Goal: Communication & Community: Answer question/provide support

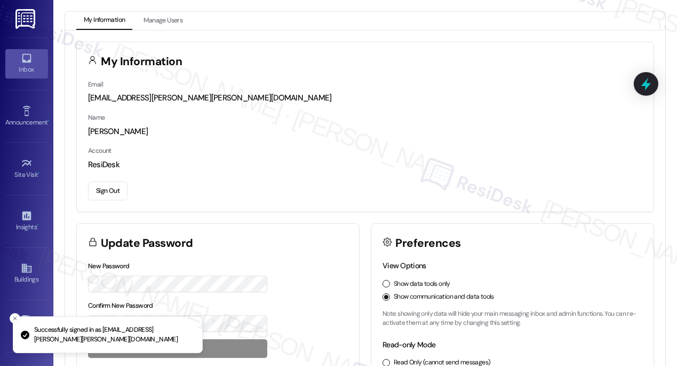
click at [29, 66] on div "Inbox" at bounding box center [26, 69] width 53 height 11
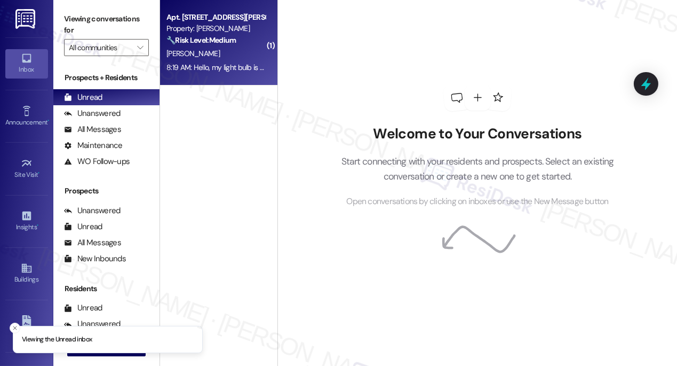
click at [201, 55] on span "[PERSON_NAME]" at bounding box center [193, 54] width 53 height 10
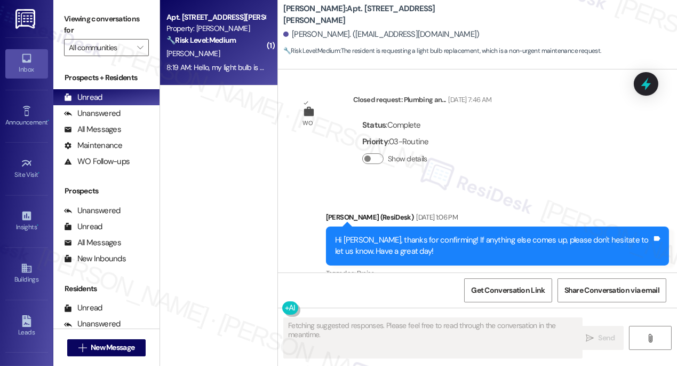
scroll to position [8092, 0]
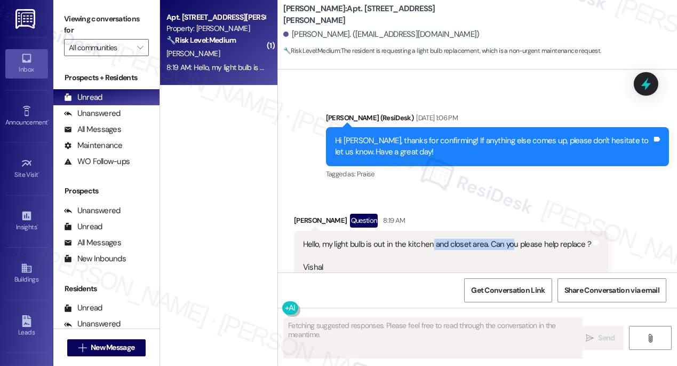
drag, startPoint x: 430, startPoint y: 193, endPoint x: 510, endPoint y: 185, distance: 81.1
click at [510, 239] on div "Hello, my light bulb is out in the kitchen and closet area. Can you please help…" at bounding box center [447, 267] width 288 height 57
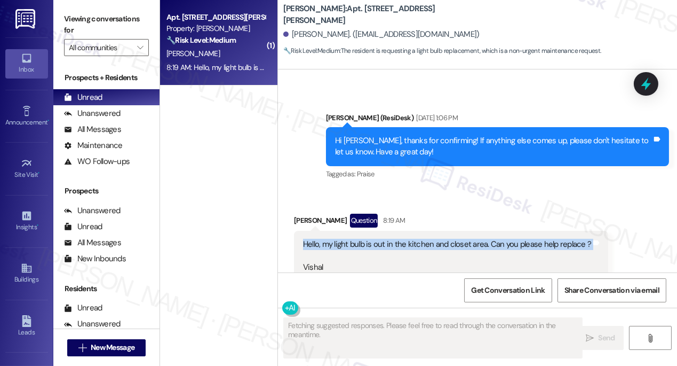
click at [510, 239] on div "Hello, my light bulb is out in the kitchen and closet area. Can you please help…" at bounding box center [447, 267] width 288 height 57
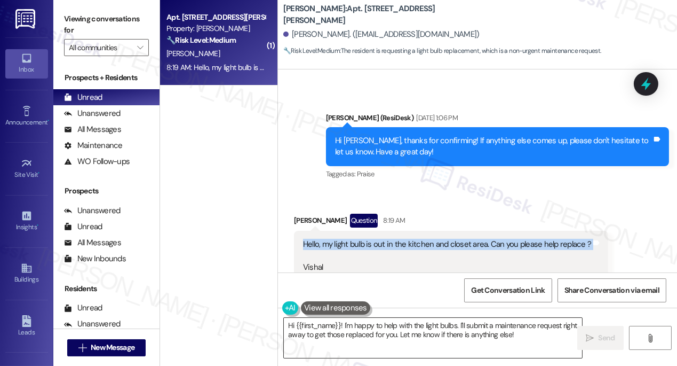
click at [347, 329] on textarea "Hi {{first_name}}! I'm happy to help with the light bulbs. I'll submit a mainte…" at bounding box center [433, 338] width 298 height 40
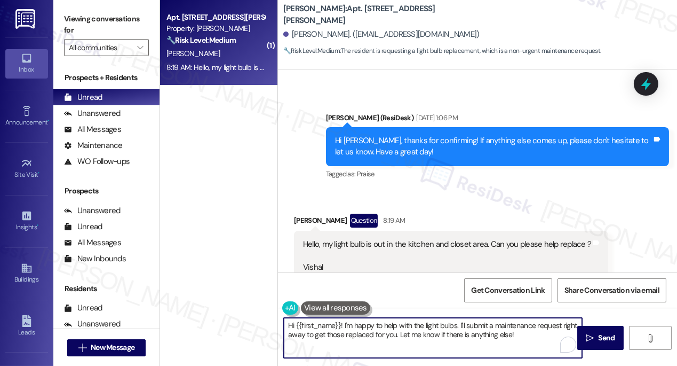
drag, startPoint x: 458, startPoint y: 324, endPoint x: 466, endPoint y: 322, distance: 8.3
click at [466, 322] on textarea "Hi {{first_name}}! I'm happy to help with the light bulbs. I'll submit a mainte…" at bounding box center [433, 338] width 298 height 40
drag, startPoint x: 283, startPoint y: 335, endPoint x: 413, endPoint y: 330, distance: 129.3
click at [413, 330] on textarea "Hi {{first_name}}! I'm happy to help with the light bulbs. Kindly submit a main…" at bounding box center [433, 338] width 298 height 40
drag, startPoint x: 418, startPoint y: 345, endPoint x: 545, endPoint y: 330, distance: 128.0
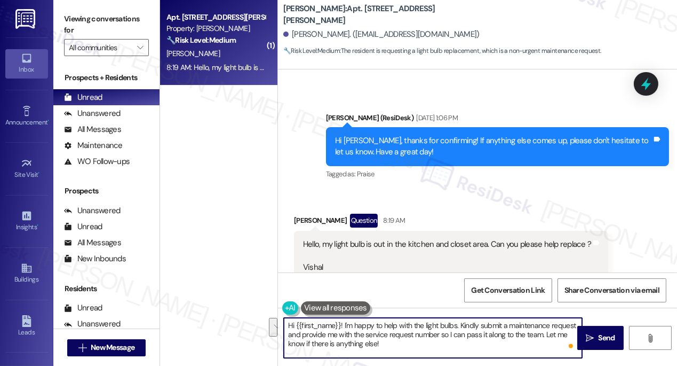
click at [544, 330] on textarea "Hi {{first_name}}! I'm happy to help with the light bulbs. Kindly submit a main…" at bounding box center [433, 338] width 298 height 40
drag, startPoint x: 457, startPoint y: 326, endPoint x: 413, endPoint y: 324, distance: 44.9
click at [413, 324] on textarea "Hi {{first_name}}! I'm happy to help with the light bulbs. Kindly submit a main…" at bounding box center [433, 338] width 298 height 40
drag, startPoint x: 455, startPoint y: 325, endPoint x: 356, endPoint y: 325, distance: 99.8
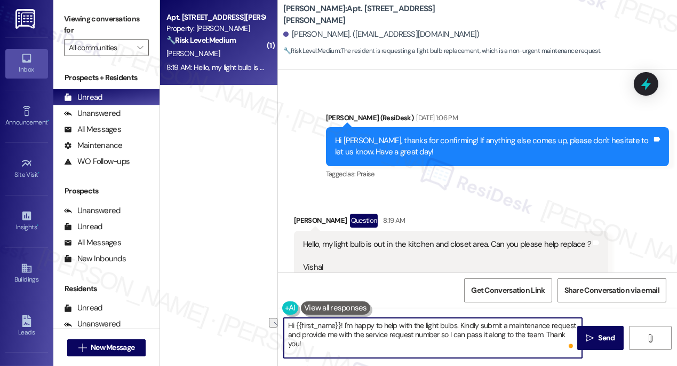
click at [356, 325] on textarea "Hi {{first_name}}! I'm happy to help with the light bulbs. Kindly submit a main…" at bounding box center [433, 338] width 298 height 40
drag, startPoint x: 352, startPoint y: 327, endPoint x: 414, endPoint y: 325, distance: 61.9
click at [414, 325] on textarea "Hi {{first_name}}! I'm happy to help with the light bulbs. Kindly submit a main…" at bounding box center [433, 338] width 298 height 40
drag, startPoint x: 396, startPoint y: 322, endPoint x: 350, endPoint y: 323, distance: 45.9
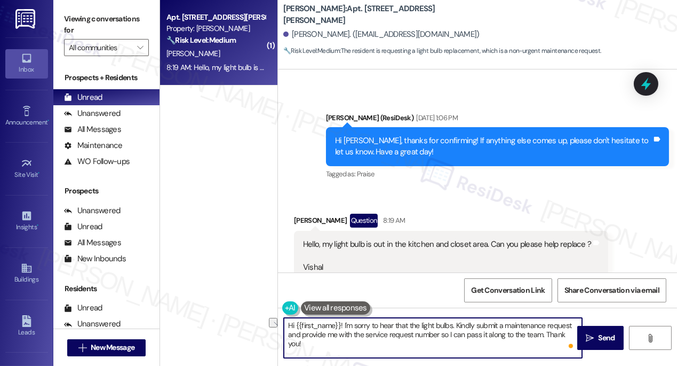
click at [346, 323] on textarea "Hi {{first_name}}! I'm sorry to hear that the light bulbs. Kindly submit a main…" at bounding box center [433, 338] width 298 height 40
click at [438, 326] on textarea "Hi {{first_name}}! I understand that the light bulbs. Kindly submit a maintenan…" at bounding box center [433, 338] width 298 height 40
click at [423, 342] on textarea "Hi {{first_name}}! I understand that the light bulbs are out in the kitchen and…" at bounding box center [433, 338] width 298 height 40
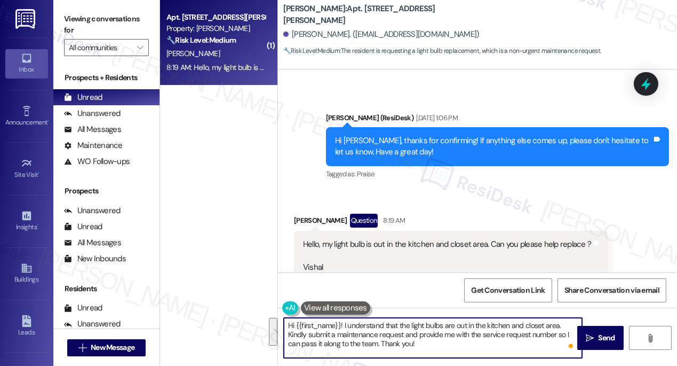
click at [459, 334] on textarea "Hi {{first_name}}! I understand that the light bulbs are out in the kitchen and…" at bounding box center [433, 338] width 298 height 40
click at [421, 348] on textarea "Hi {{first_name}}! I understand that the light bulbs are out in the kitchen and…" at bounding box center [433, 338] width 298 height 40
type textarea "Hi {{first_name}}! I understand that the light bulbs are out in the kitchen and…"
drag, startPoint x: 596, startPoint y: 335, endPoint x: 580, endPoint y: 333, distance: 15.7
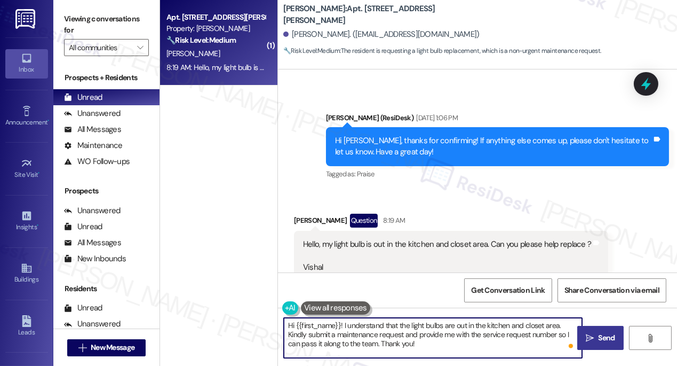
click at [596, 335] on span " Send" at bounding box center [601, 337] width 34 height 11
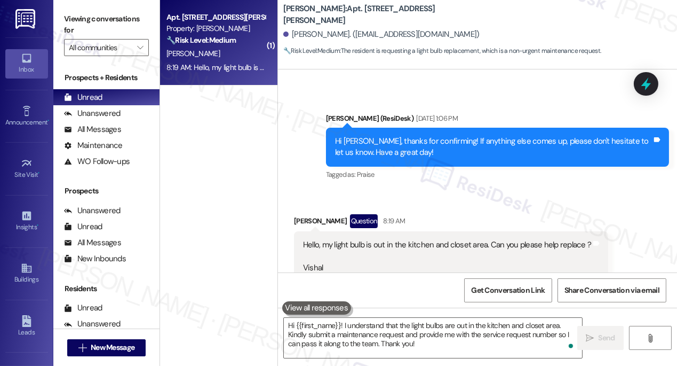
scroll to position [8189, 0]
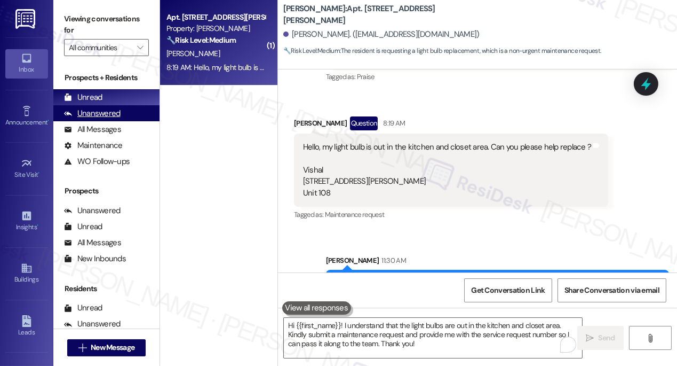
click at [121, 117] on div "Unanswered (0)" at bounding box center [106, 113] width 106 height 16
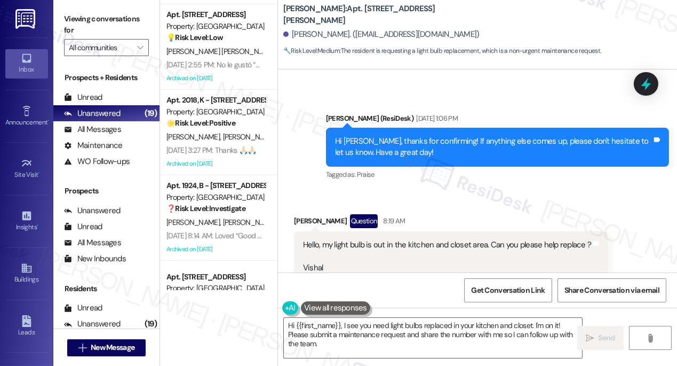
scroll to position [339, 0]
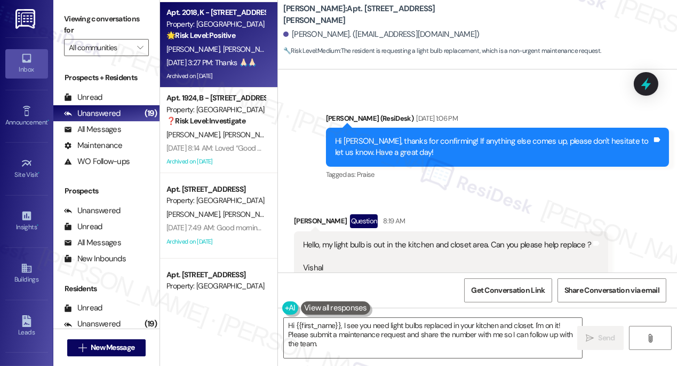
click at [233, 54] on div "[PERSON_NAME] [PERSON_NAME]" at bounding box center [215, 49] width 101 height 13
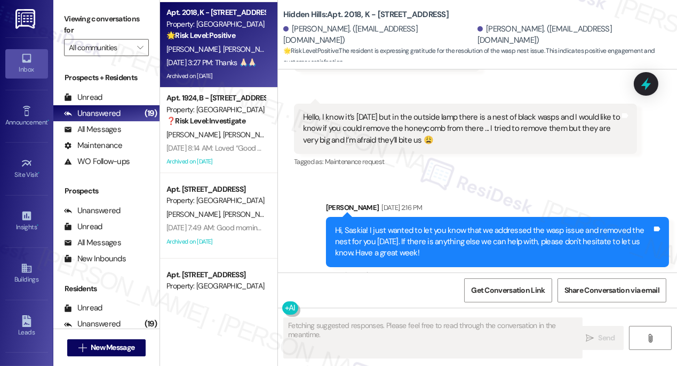
scroll to position [28250, 0]
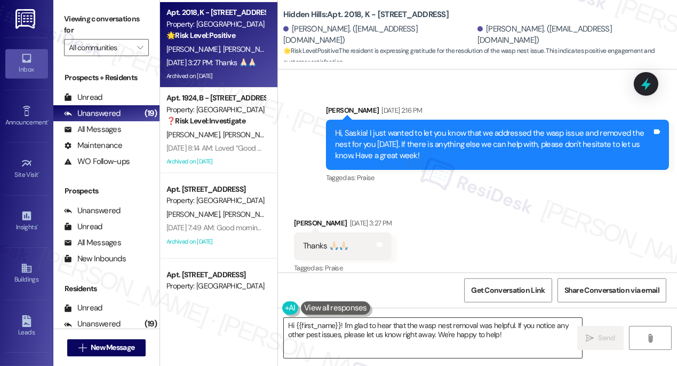
click at [396, 334] on textarea "Hi {{first_name}}! I'm glad to hear that the wasp nest removal was helpful. If …" at bounding box center [433, 338] width 298 height 40
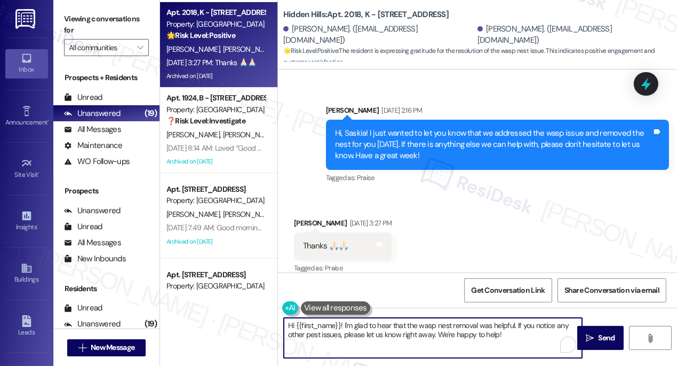
click at [396, 334] on textarea "Hi {{first_name}}! I'm glad to hear that the wasp nest removal was helpful. If …" at bounding box center [433, 338] width 298 height 40
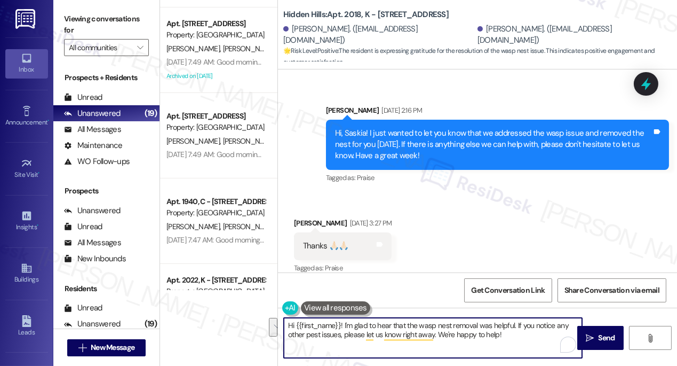
scroll to position [679, 0]
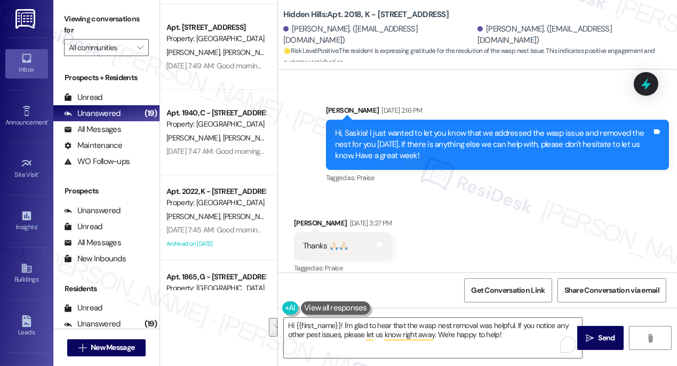
click at [368, 136] on div "Hi, Saskia! I just wanted to let you know that we addressed the wasp issue and …" at bounding box center [493, 145] width 317 height 34
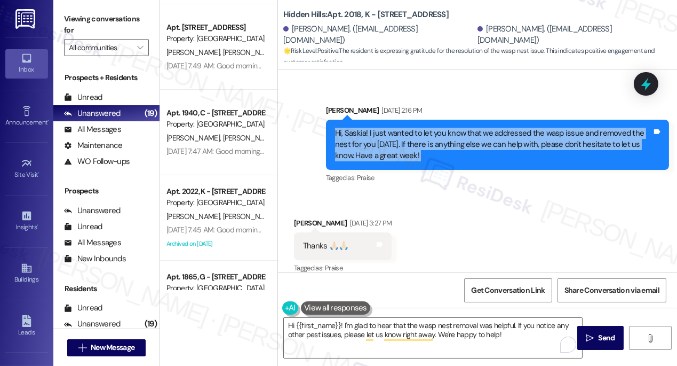
click at [368, 136] on div "Hi, Saskia! I just wanted to let you know that we addressed the wasp issue and …" at bounding box center [493, 145] width 317 height 34
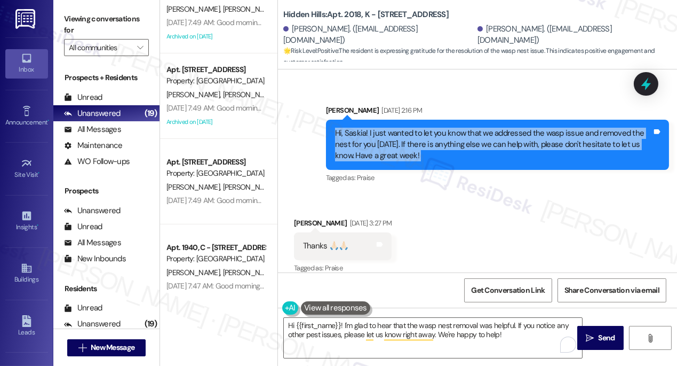
scroll to position [205, 0]
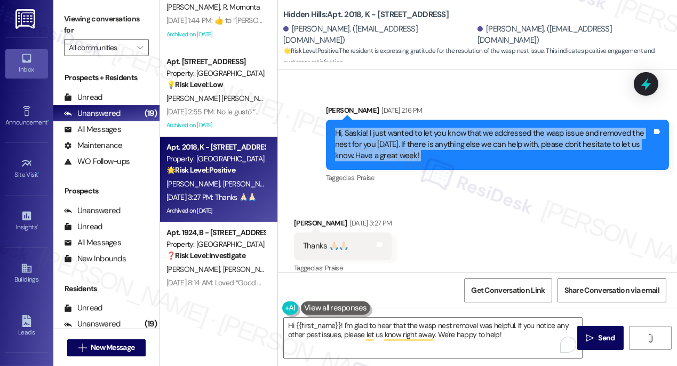
click at [413, 138] on div "Hi, Saskia! I just wanted to let you know that we addressed the wasp issue and …" at bounding box center [493, 145] width 317 height 34
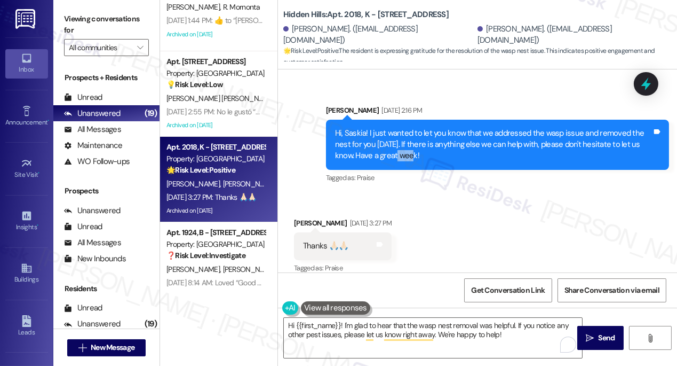
click at [413, 138] on div "Hi, Saskia! I just wanted to let you know that we addressed the wasp issue and …" at bounding box center [493, 145] width 317 height 34
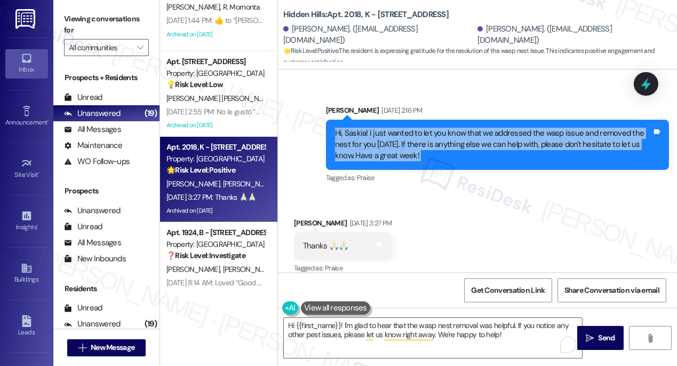
click at [413, 138] on div "Hi, Saskia! I just wanted to let you know that we addressed the wasp issue and …" at bounding box center [493, 145] width 317 height 34
click at [393, 136] on div "Hi, Saskia! I just wanted to let you know that we addressed the wasp issue and …" at bounding box center [493, 145] width 317 height 34
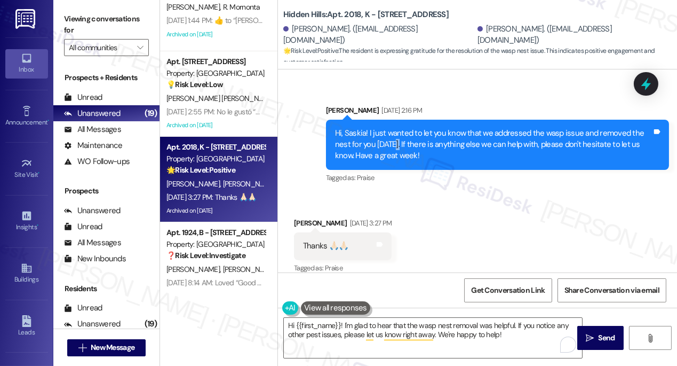
click at [393, 136] on div "Hi, Saskia! I just wanted to let you know that we addressed the wasp issue and …" at bounding box center [493, 145] width 317 height 34
click at [392, 136] on div "Hi, Saskia! I just wanted to let you know that we addressed the wasp issue and …" at bounding box center [493, 145] width 317 height 34
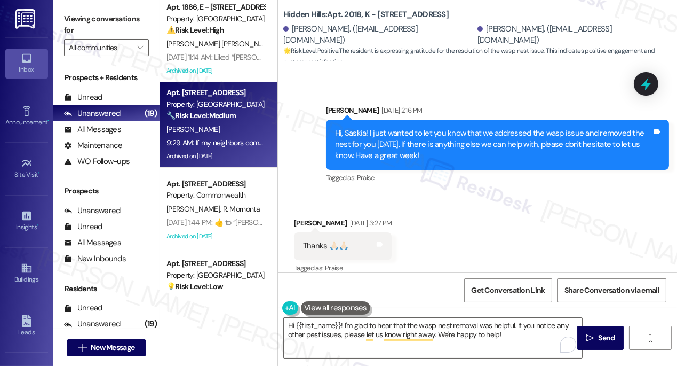
scroll to position [0, 0]
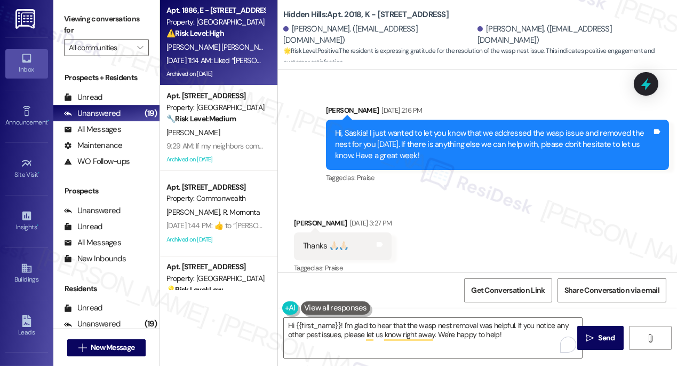
click at [208, 63] on div "[DATE] 11:14 AM: Liked “[PERSON_NAME] ([GEOGRAPHIC_DATA]): Hi, [PERSON_NAME]! I…" at bounding box center [474, 61] width 615 height 10
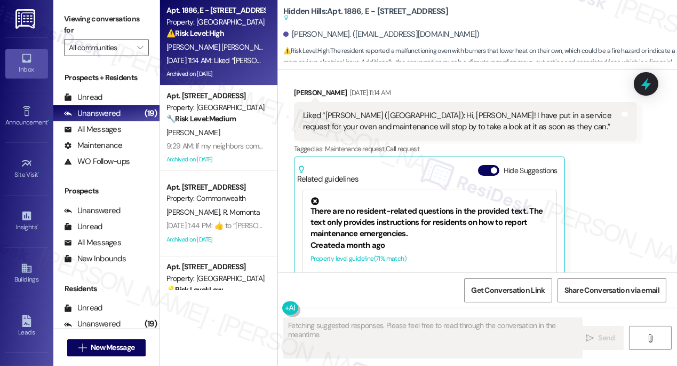
scroll to position [11792, 0]
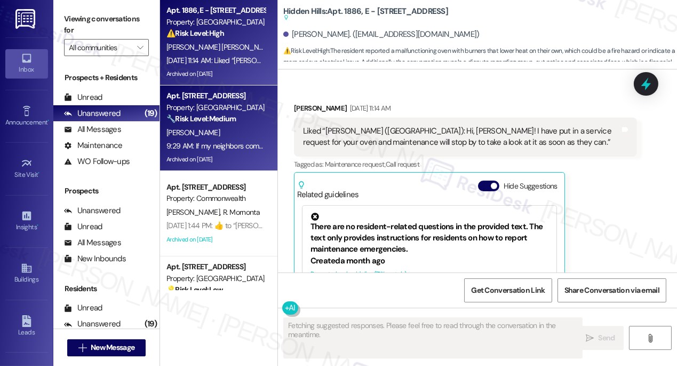
click at [208, 129] on div "[PERSON_NAME]" at bounding box center [215, 132] width 101 height 13
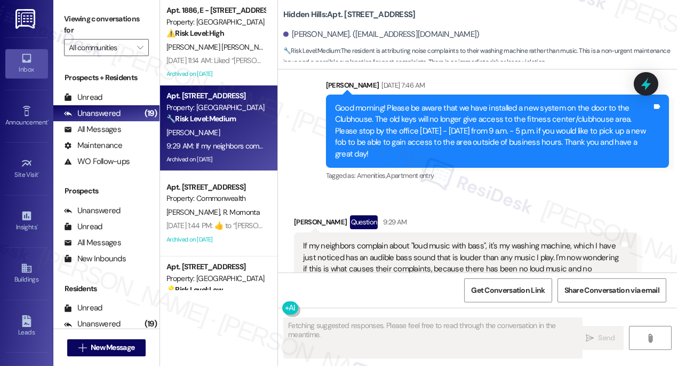
scroll to position [19763, 0]
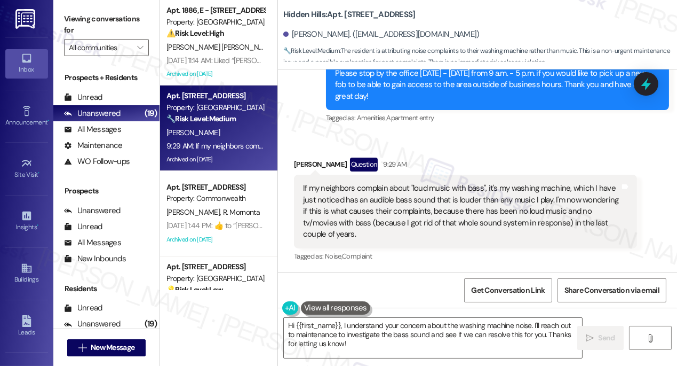
click at [458, 209] on div "If my neighbors complain about "loud music with bass", it's my washing machine,…" at bounding box center [461, 211] width 317 height 57
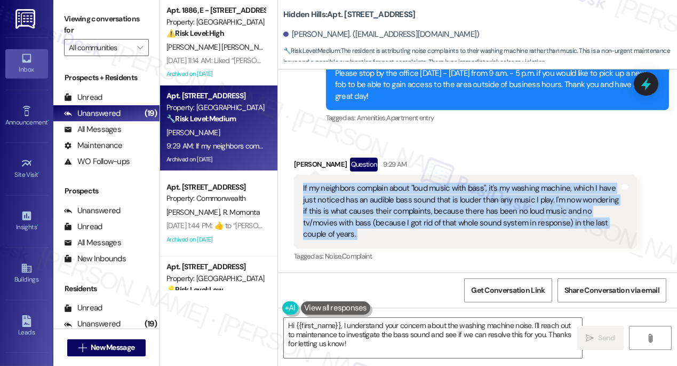
click at [458, 209] on div "If my neighbors complain about "loud music with bass", it's my washing machine,…" at bounding box center [461, 211] width 317 height 57
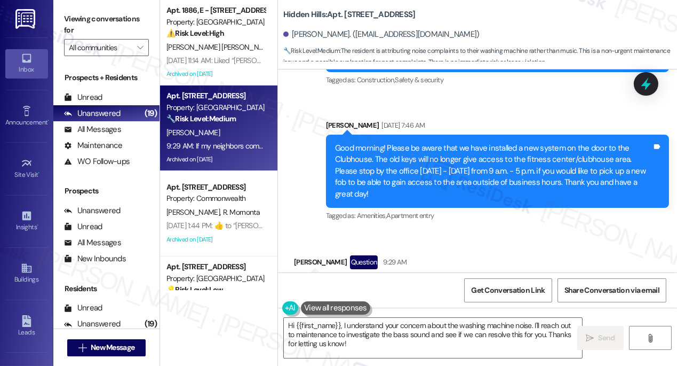
click at [381, 200] on div "Good morning! Please be aware that we have installed a new system on the door t…" at bounding box center [493, 171] width 317 height 57
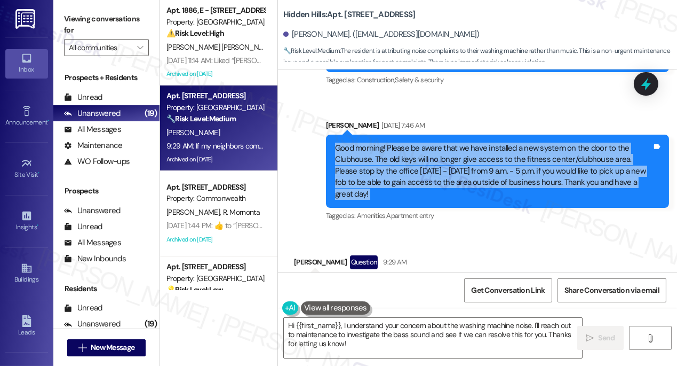
click at [381, 200] on div "Good morning! Please be aware that we have installed a new system on the door t…" at bounding box center [493, 171] width 317 height 57
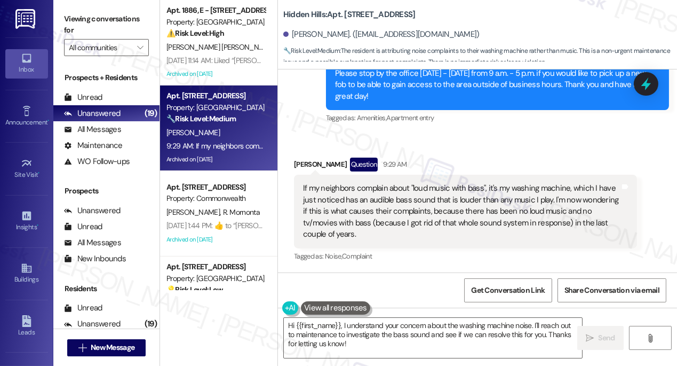
click at [356, 189] on div "If my neighbors complain about "loud music with bass", it's my washing machine,…" at bounding box center [461, 211] width 317 height 57
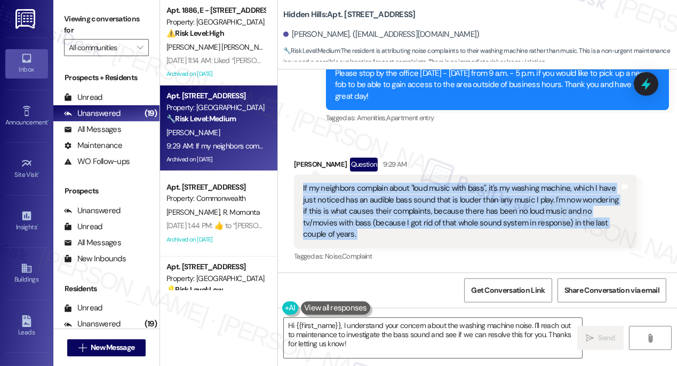
click at [356, 189] on div "If my neighbors complain about "loud music with bass", it's my washing machine,…" at bounding box center [461, 211] width 317 height 57
click at [391, 199] on div "If my neighbors complain about "loud music with bass", it's my washing machine,…" at bounding box center [461, 211] width 317 height 57
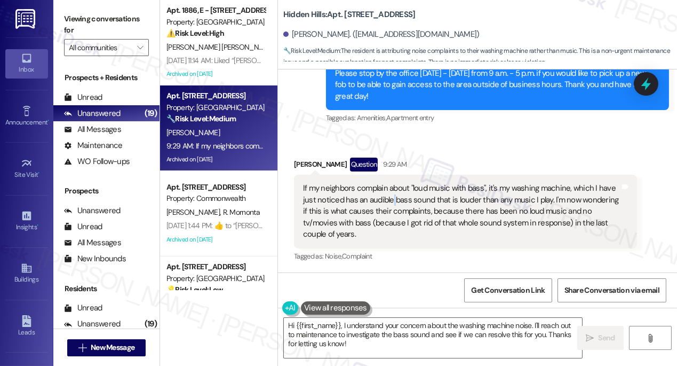
click at [391, 199] on div "If my neighbors complain about "loud music with bass", it's my washing machine,…" at bounding box center [461, 211] width 317 height 57
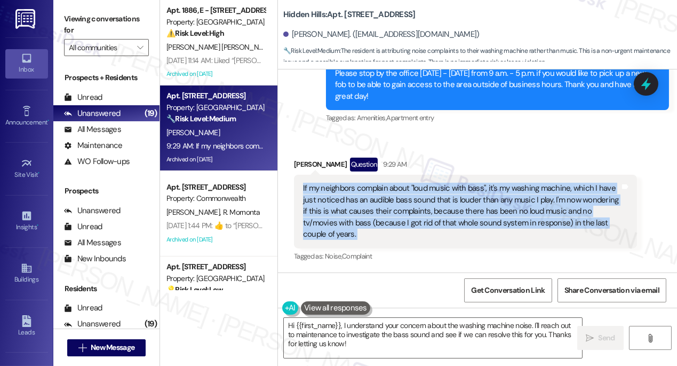
click at [391, 199] on div "If my neighbors complain about "loud music with bass", it's my washing machine,…" at bounding box center [461, 211] width 317 height 57
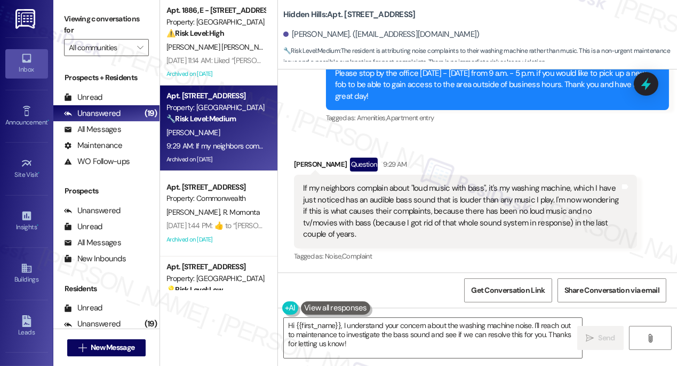
click at [329, 149] on div "Received via SMS [PERSON_NAME] Question 9:29 AM If my neighbors complain about …" at bounding box center [465, 210] width 359 height 122
click at [376, 197] on div "If my neighbors complain about "loud music with bass", it's my washing machine,…" at bounding box center [461, 211] width 317 height 57
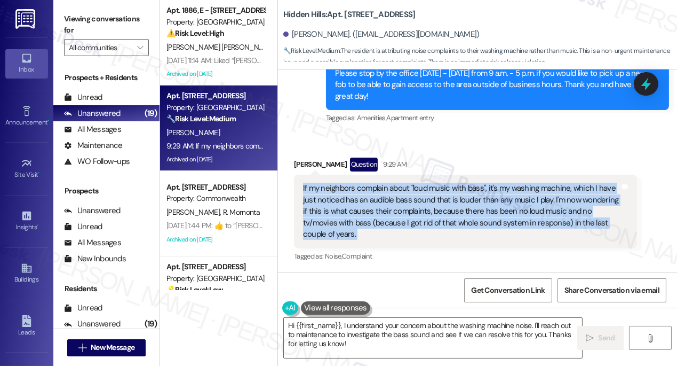
click at [376, 197] on div "If my neighbors complain about "loud music with bass", it's my washing machine,…" at bounding box center [461, 211] width 317 height 57
copy div "If my neighbors complain about "loud music with bass", it's my washing machine,…"
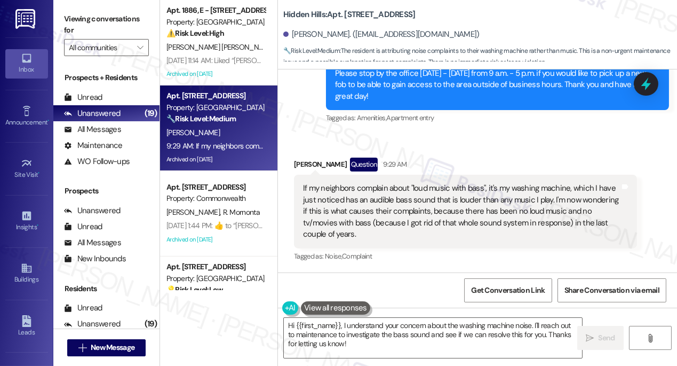
click at [90, 28] on label "Viewing conversations for" at bounding box center [106, 25] width 85 height 28
click at [84, 19] on label "Viewing conversations for" at bounding box center [106, 25] width 85 height 28
click at [381, 194] on div "If my neighbors complain about "loud music with bass", it's my washing machine,…" at bounding box center [461, 211] width 317 height 57
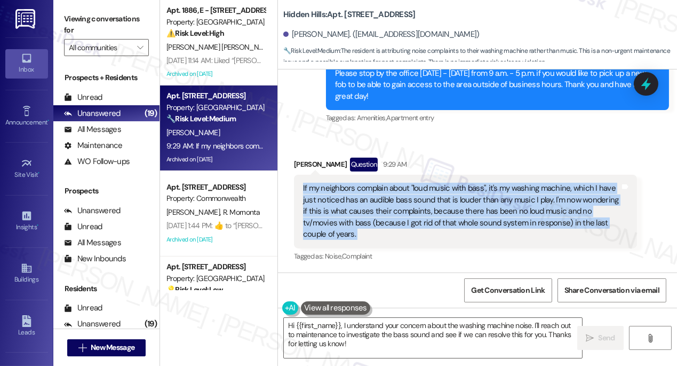
click at [381, 194] on div "If my neighbors complain about "loud music with bass", it's my washing machine,…" at bounding box center [461, 211] width 317 height 57
click at [491, 194] on div "If my neighbors complain about "loud music with bass", it's my washing machine,…" at bounding box center [461, 211] width 317 height 57
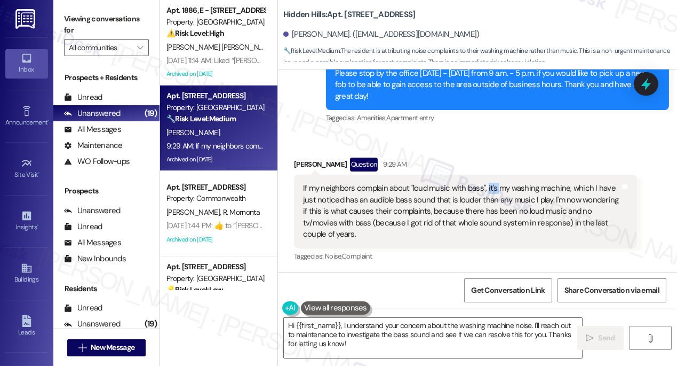
click at [491, 194] on div "If my neighbors complain about "loud music with bass", it's my washing machine,…" at bounding box center [461, 211] width 317 height 57
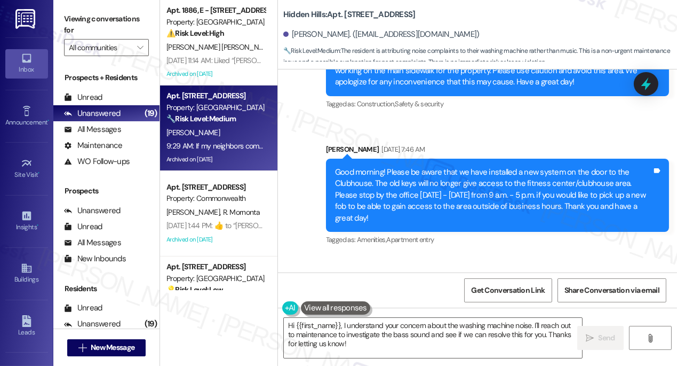
scroll to position [19617, 0]
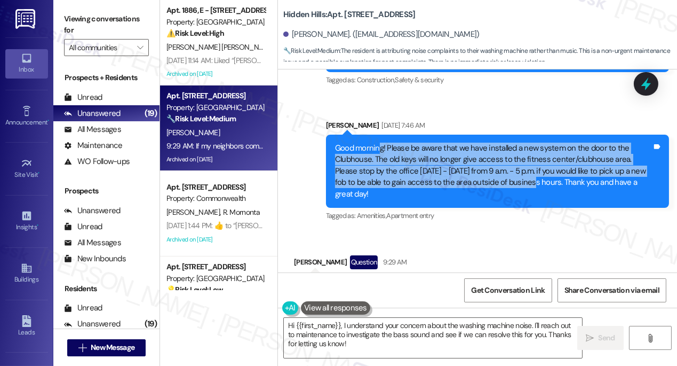
drag, startPoint x: 377, startPoint y: 207, endPoint x: 509, endPoint y: 242, distance: 136.3
click at [509, 200] on div "Good morning! Please be aware that we have installed a new system on the door t…" at bounding box center [493, 171] width 317 height 57
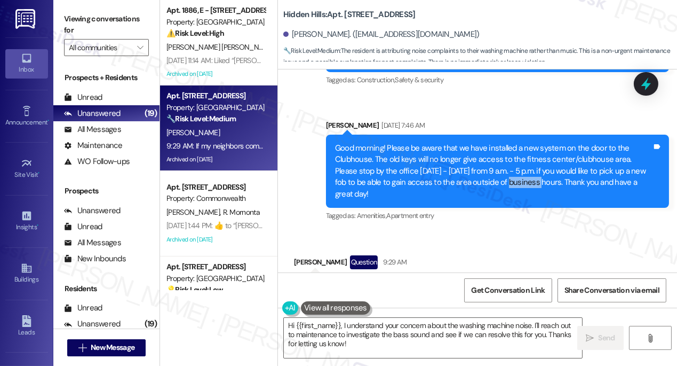
click at [509, 200] on div "Good morning! Please be aware that we have installed a new system on the door t…" at bounding box center [493, 171] width 317 height 57
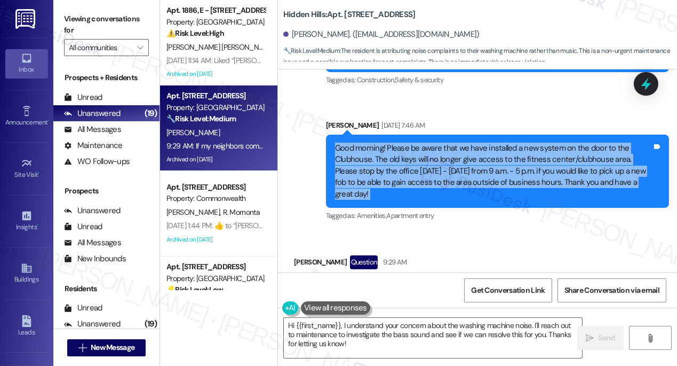
click at [509, 200] on div "Good morning! Please be aware that we have installed a new system on the door t…" at bounding box center [493, 171] width 317 height 57
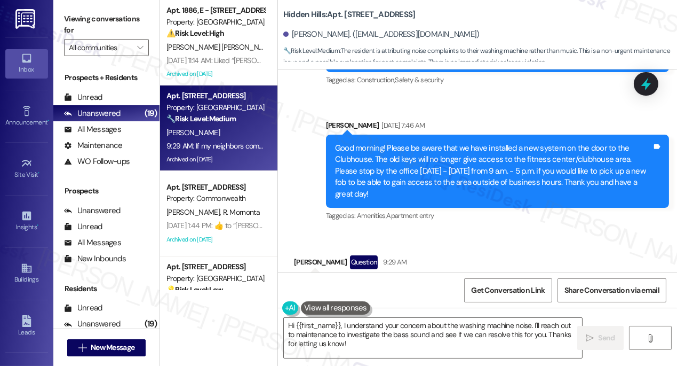
drag, startPoint x: 86, startPoint y: 14, endPoint x: 146, endPoint y: 49, distance: 69.1
click at [86, 14] on label "Viewing conversations for" at bounding box center [106, 25] width 85 height 28
click at [394, 333] on textarea "Hi {{first_name}}, I understand your concern about the washing machine noise. I…" at bounding box center [433, 338] width 298 height 40
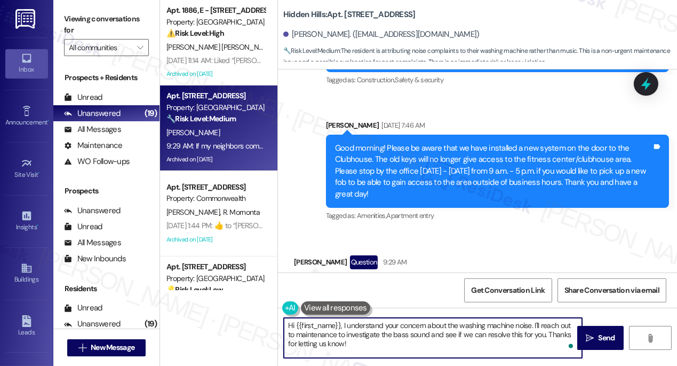
paste textarea "thank you for sharing this with me — I can see how frustrating it must be to ge…"
click at [456, 324] on textarea "Hi {{first_name}}, thank you for sharing this with me — I can see how frustrati…" at bounding box center [433, 338] width 298 height 40
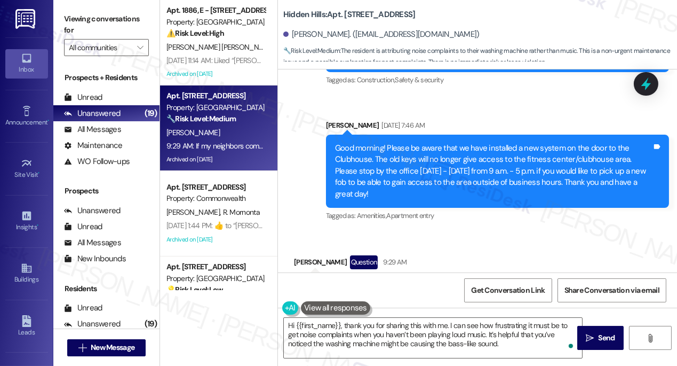
click at [524, 200] on div "Good morning! Please be aware that we have installed a new system on the door t…" at bounding box center [493, 171] width 317 height 57
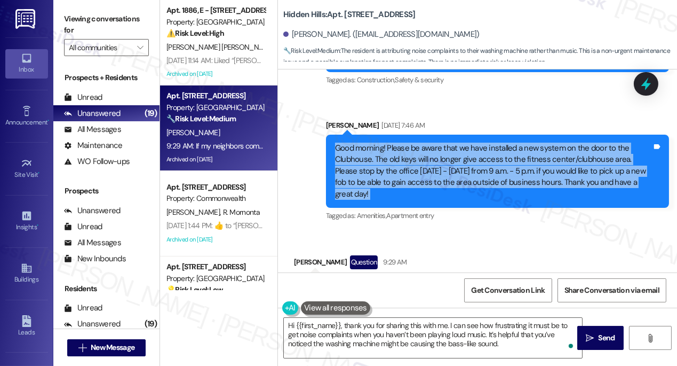
click at [524, 200] on div "Good morning! Please be aware that we have installed a new system on the door t…" at bounding box center [493, 171] width 317 height 57
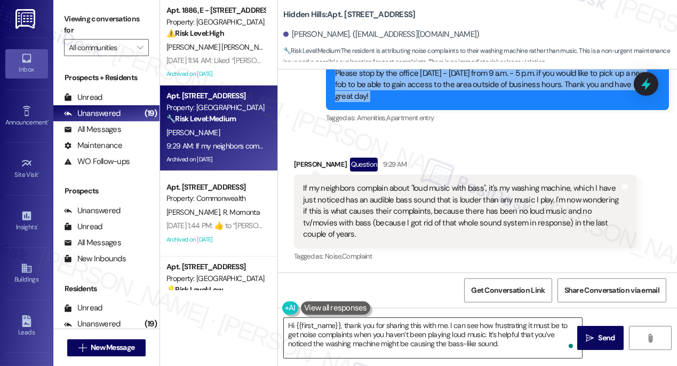
scroll to position [19763, 0]
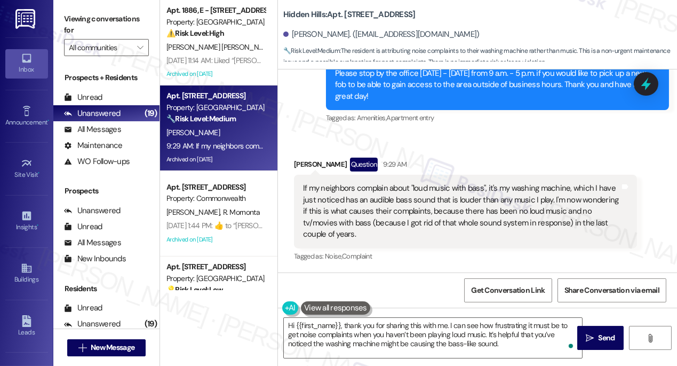
click at [500, 208] on div "If my neighbors complain about "loud music with bass", it's my washing machine,…" at bounding box center [461, 211] width 317 height 57
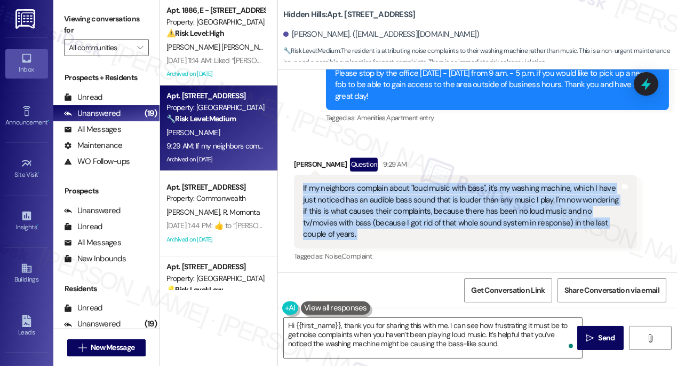
click at [500, 208] on div "If my neighbors complain about "loud music with bass", it's my washing machine,…" at bounding box center [461, 211] width 317 height 57
click at [476, 204] on div "If my neighbors complain about "loud music with bass", it's my washing machine,…" at bounding box center [461, 211] width 317 height 57
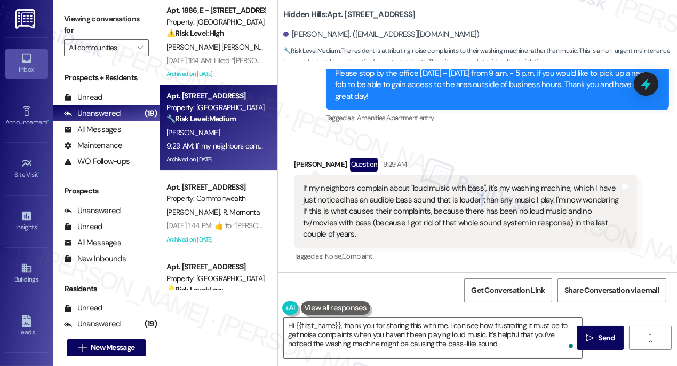
click at [476, 204] on div "If my neighbors complain about "loud music with bass", it's my washing machine,…" at bounding box center [461, 211] width 317 height 57
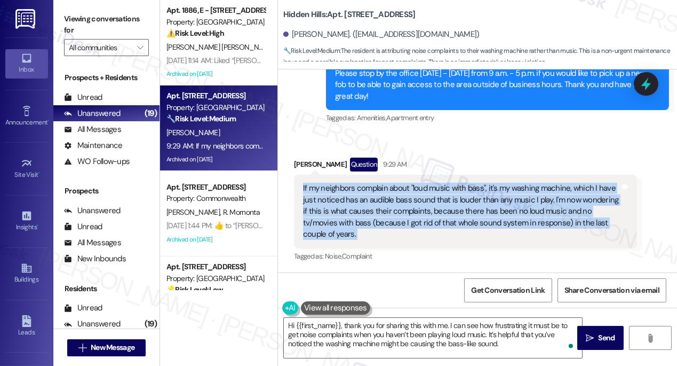
click at [476, 204] on div "If my neighbors complain about "loud music with bass", it's my washing machine,…" at bounding box center [461, 211] width 317 height 57
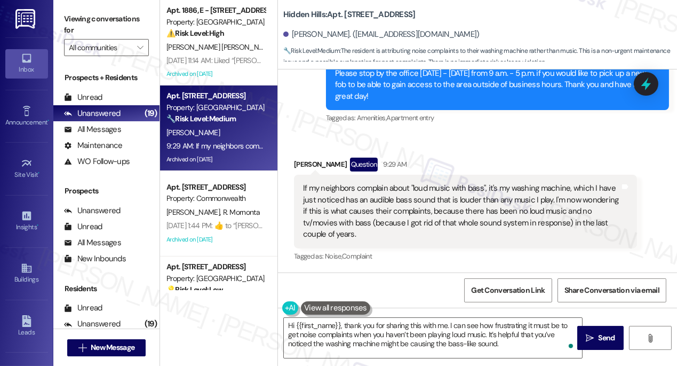
click at [474, 141] on div "Received via SMS [PERSON_NAME] Question 9:29 AM If my neighbors complain about …" at bounding box center [477, 202] width 399 height 138
click at [438, 196] on div "If my neighbors complain about "loud music with bass", it's my washing machine,…" at bounding box center [461, 211] width 317 height 57
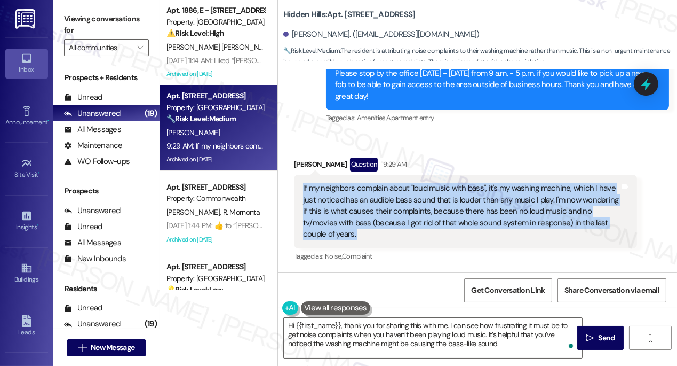
click at [438, 196] on div "If my neighbors complain about "loud music with bass", it's my washing machine,…" at bounding box center [461, 211] width 317 height 57
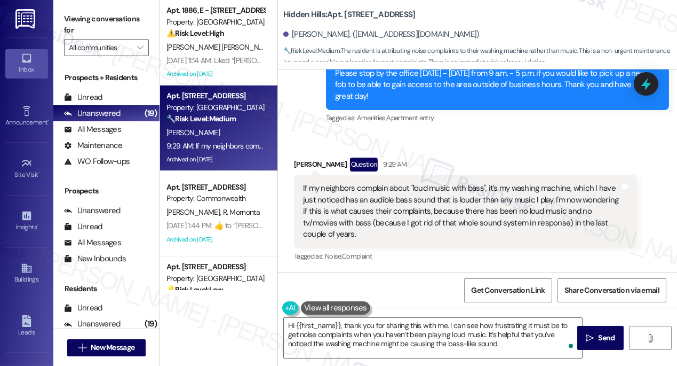
click at [445, 149] on div "Received via SMS [PERSON_NAME] Question 9:29 AM If my neighbors complain about …" at bounding box center [477, 202] width 399 height 138
click at [422, 205] on div "If my neighbors complain about "loud music with bass", it's my washing machine,…" at bounding box center [461, 211] width 317 height 57
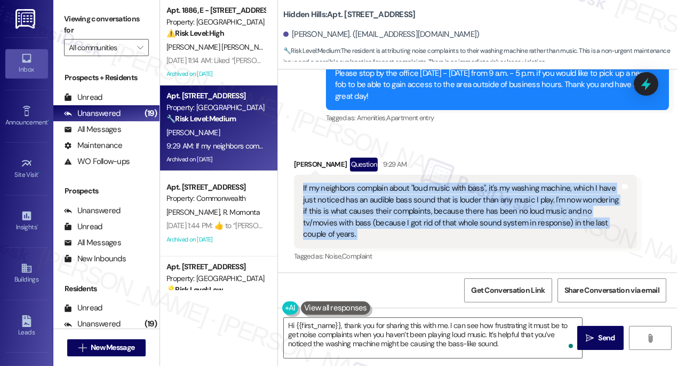
click at [422, 205] on div "If my neighbors complain about "loud music with bass", it's my washing machine,…" at bounding box center [461, 211] width 317 height 57
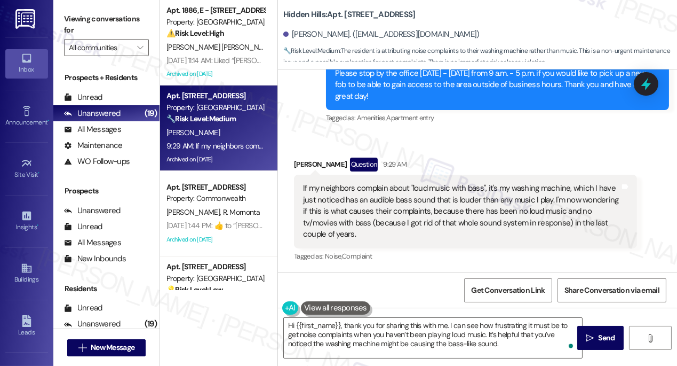
click at [464, 147] on div "Received via SMS [PERSON_NAME] Question 9:29 AM If my neighbors complain about …" at bounding box center [477, 202] width 399 height 138
click at [451, 189] on div "If my neighbors complain about "loud music with bass", it's my washing machine,…" at bounding box center [461, 211] width 317 height 57
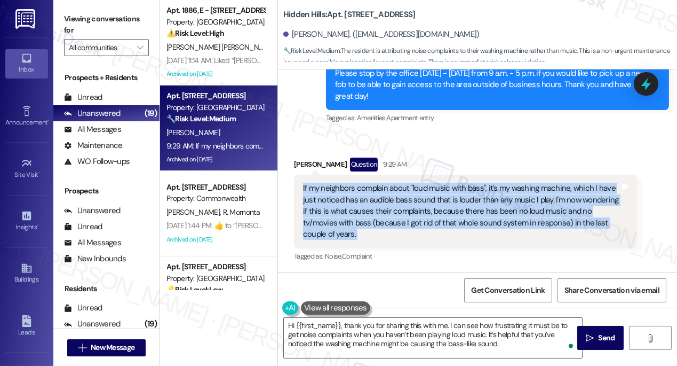
click at [451, 190] on div "If my neighbors complain about "loud music with bass", it's my washing machine,…" at bounding box center [461, 211] width 317 height 57
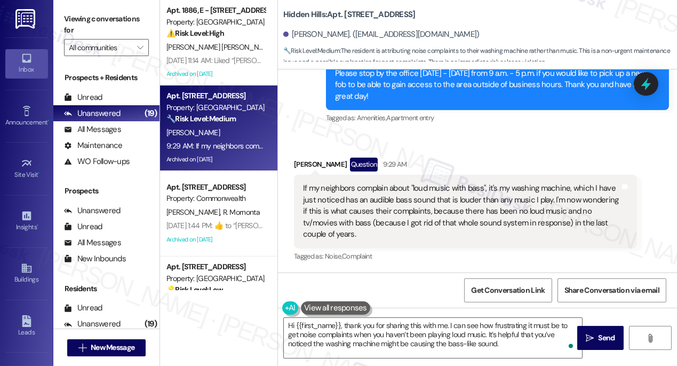
click at [476, 144] on div "Received via SMS [PERSON_NAME] Question 9:29 AM If my neighbors complain about …" at bounding box center [477, 202] width 399 height 138
click at [435, 188] on div "If my neighbors complain about "loud music with bass", it's my washing machine,…" at bounding box center [461, 211] width 317 height 57
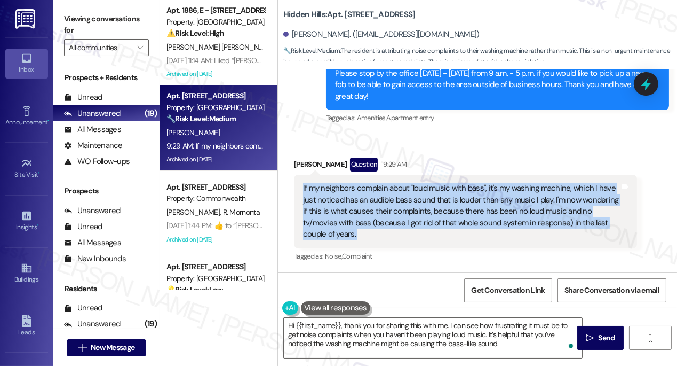
click at [435, 188] on div "If my neighbors complain about "loud music with bass", it's my washing machine,…" at bounding box center [461, 211] width 317 height 57
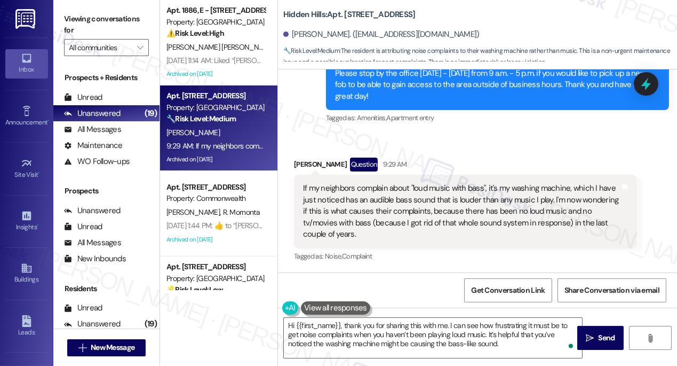
click at [475, 143] on div "Received via SMS [PERSON_NAME] Question 9:29 AM If my neighbors complain about …" at bounding box center [477, 202] width 399 height 138
click at [520, 189] on div "If my neighbors complain about "loud music with bass", it's my washing machine,…" at bounding box center [461, 211] width 317 height 57
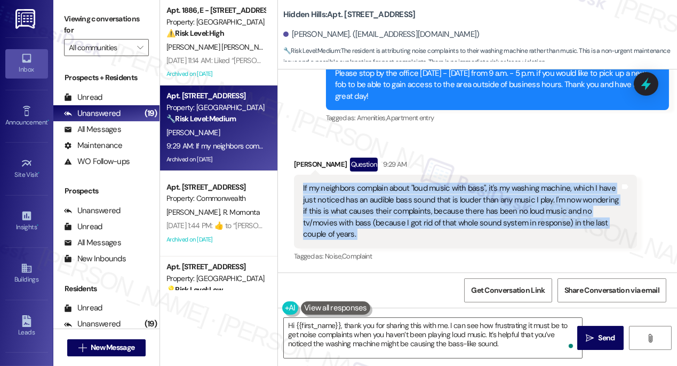
click at [521, 188] on div "If my neighbors complain about "loud music with bass", it's my washing machine,…" at bounding box center [461, 211] width 317 height 57
click at [457, 194] on div "If my neighbors complain about "loud music with bass", it's my washing machine,…" at bounding box center [461, 211] width 317 height 57
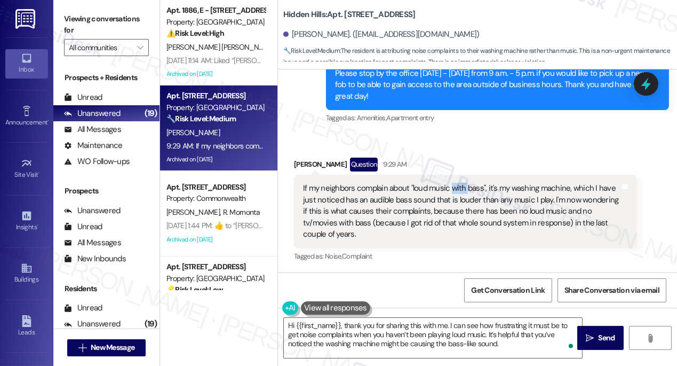
click at [457, 194] on div "If my neighbors complain about "loud music with bass", it's my washing machine,…" at bounding box center [461, 211] width 317 height 57
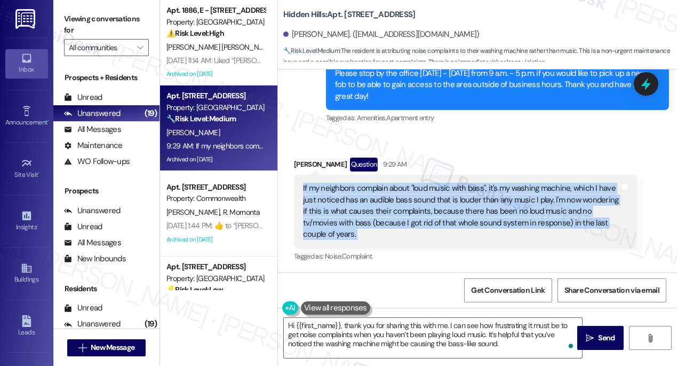
click at [457, 194] on div "If my neighbors complain about "loud music with bass", it's my washing machine,…" at bounding box center [461, 211] width 317 height 57
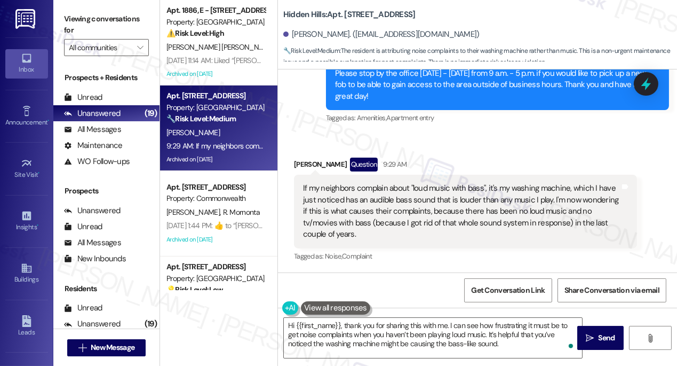
click at [90, 25] on label "Viewing conversations for" at bounding box center [106, 25] width 85 height 28
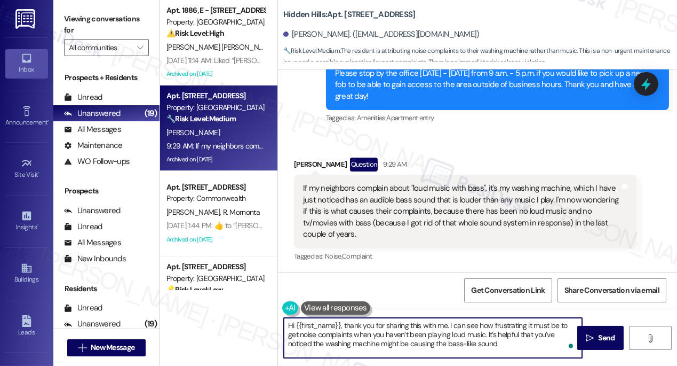
click at [517, 348] on textarea "Hi {{first_name}}, thank you for sharing this with me. I can see how frustratin…" at bounding box center [433, 338] width 298 height 40
paste textarea "Just to better understand and pass this along to the team: Does the sound happe…"
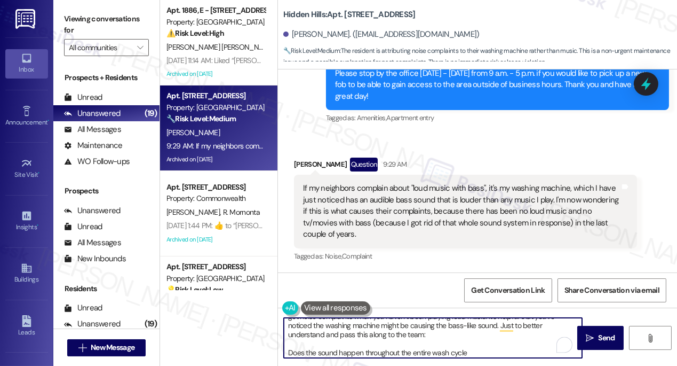
click at [423, 334] on textarea "Hi {{first_name}}, thank you for sharing this with me. I can see how frustratin…" at bounding box center [433, 338] width 298 height 40
click at [432, 331] on textarea "Hi {{first_name}}, thank you for sharing this with me. I can see how frustratin…" at bounding box center [433, 338] width 298 height 40
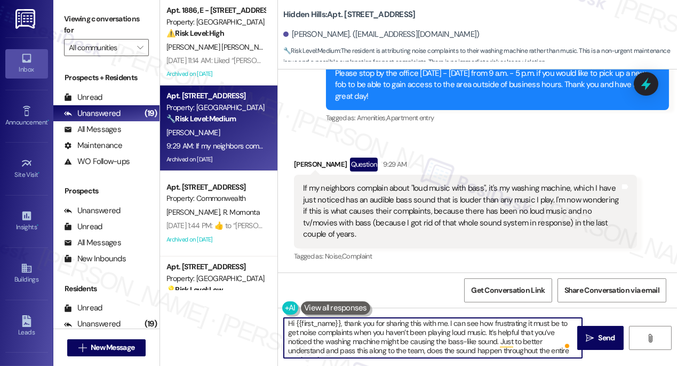
scroll to position [11, 0]
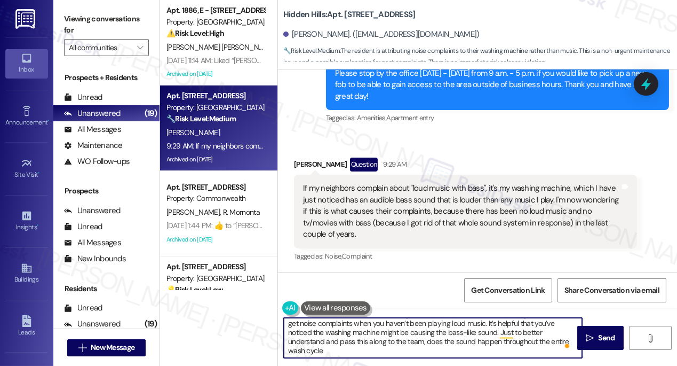
click at [339, 352] on textarea "Hi {{first_name}}, thank you for sharing this with me. I can see how frustratin…" at bounding box center [433, 338] width 298 height 40
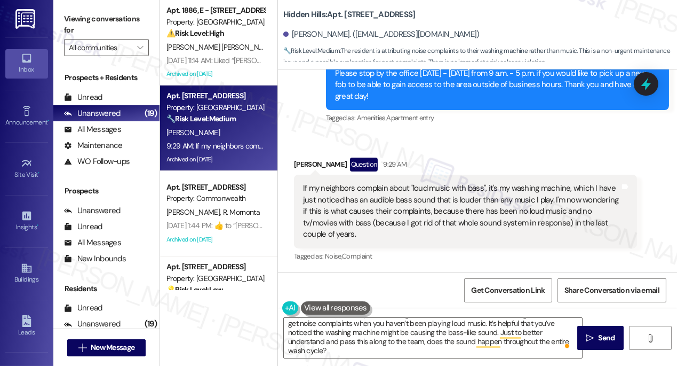
click at [77, 8] on div "Viewing conversations for All communities " at bounding box center [106, 33] width 106 height 67
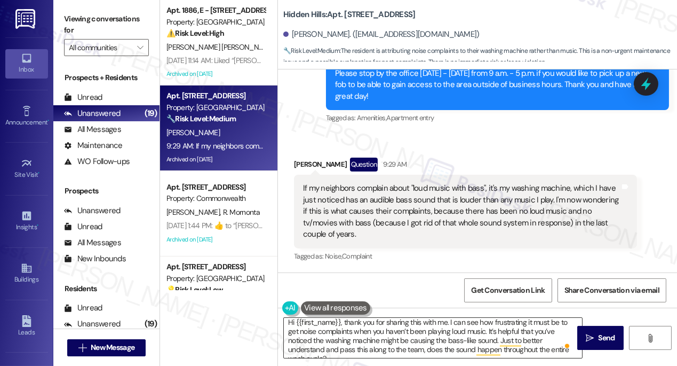
scroll to position [0, 0]
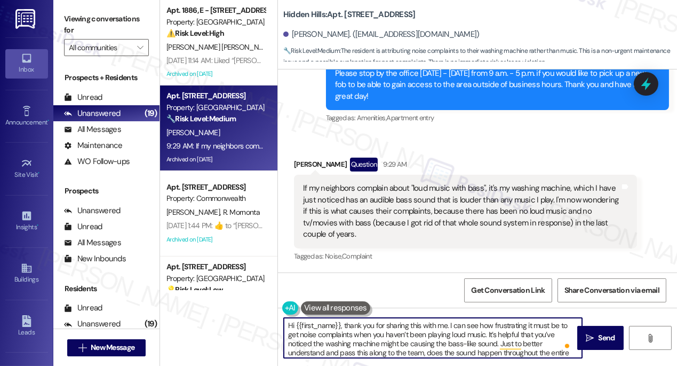
click at [501, 321] on textarea "Hi {{first_name}}, thank you for sharing this with me. I can see how frustratin…" at bounding box center [433, 338] width 298 height 40
click at [369, 338] on textarea "Hi {{first_name}}, thank you for sharing this with me. I can see how concerning…" at bounding box center [433, 338] width 298 height 40
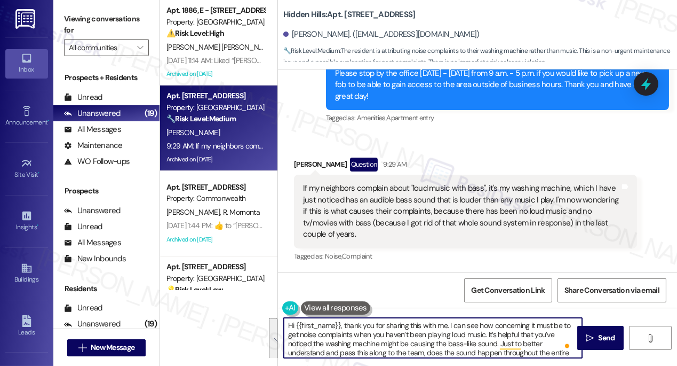
click at [473, 328] on textarea "Hi {{first_name}}, thank you for sharing this with me. I can see how concerning…" at bounding box center [433, 338] width 298 height 40
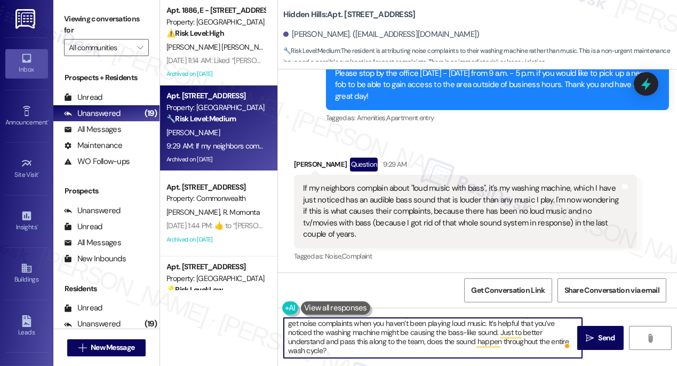
click at [349, 336] on textarea "Hi {{first_name}}, thank you for sharing this with me. I can see how concerning…" at bounding box center [433, 338] width 298 height 40
click at [514, 352] on textarea "Hi {{first_name}}, thank you for sharing this with me. I can see how concerning…" at bounding box center [433, 338] width 298 height 40
click at [379, 350] on textarea "Hi {{first_name}}, thank you for sharing this with me. I can see how concerning…" at bounding box center [433, 338] width 298 height 40
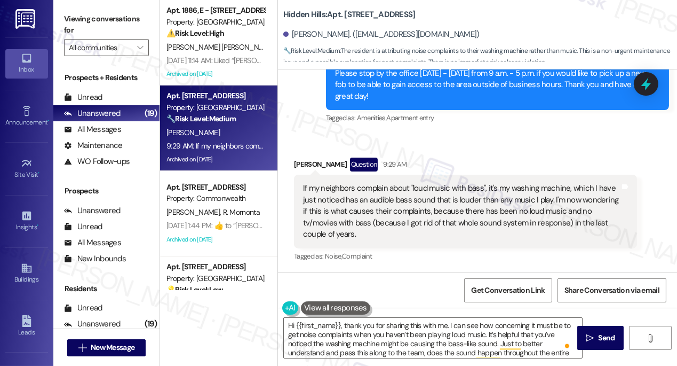
click at [89, 27] on label "Viewing conversations for" at bounding box center [106, 25] width 85 height 28
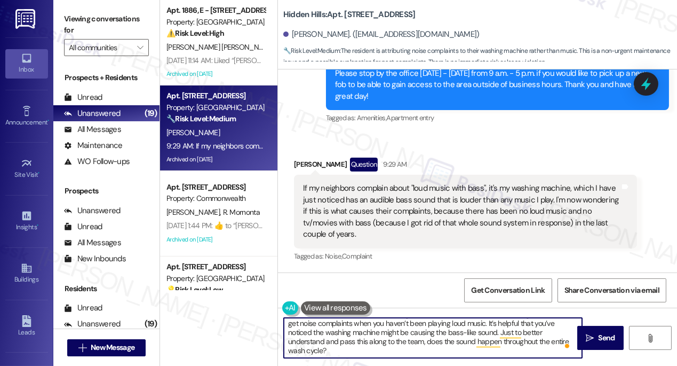
click at [323, 350] on textarea "Hi {{first_name}}, thank you for sharing this with me. I can see how concerning…" at bounding box center [433, 338] width 298 height 40
click at [400, 351] on textarea "Hi {{first_name}}, thank you for sharing this with me. I can see how concerning…" at bounding box center [433, 338] width 298 height 40
click at [459, 337] on textarea "Hi {{first_name}}, thank you for sharing this with me. I can see how concerning…" at bounding box center [433, 338] width 298 height 40
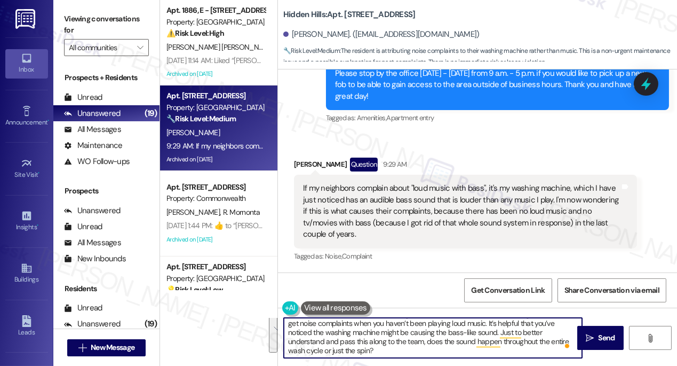
click at [502, 337] on textarea "Hi {{first_name}}, thank you for sharing this with me. I can see how concerning…" at bounding box center [433, 338] width 298 height 40
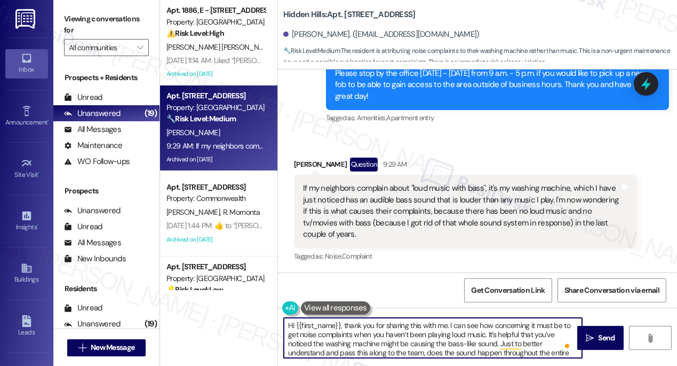
type textarea "Hi {{first_name}}, thank you for sharing this with me. I can see how concerning…"
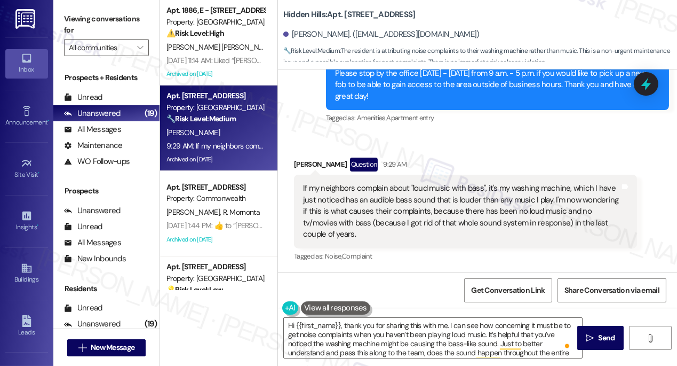
click at [333, 189] on div "If my neighbors complain about "loud music with bass", it's my washing machine,…" at bounding box center [461, 211] width 317 height 57
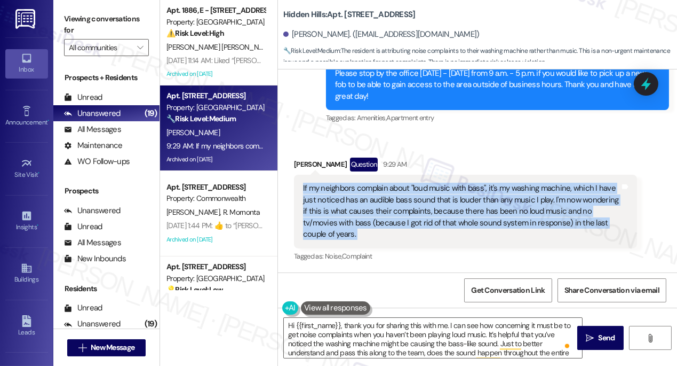
click at [333, 189] on div "If my neighbors complain about "loud music with bass", it's my washing machine,…" at bounding box center [461, 211] width 317 height 57
click at [417, 203] on div "If my neighbors complain about "loud music with bass", it's my washing machine,…" at bounding box center [461, 211] width 317 height 57
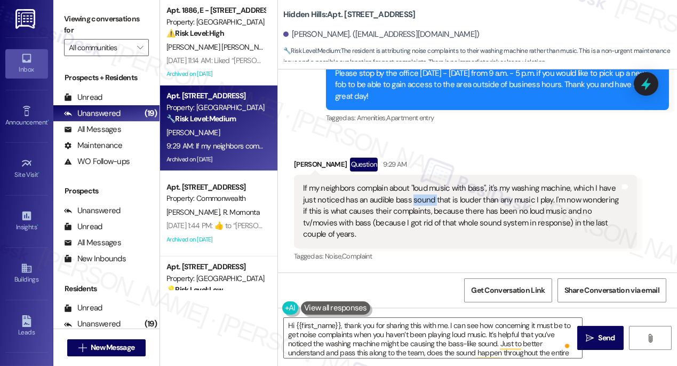
click at [417, 203] on div "If my neighbors complain about "loud music with bass", it's my washing machine,…" at bounding box center [461, 211] width 317 height 57
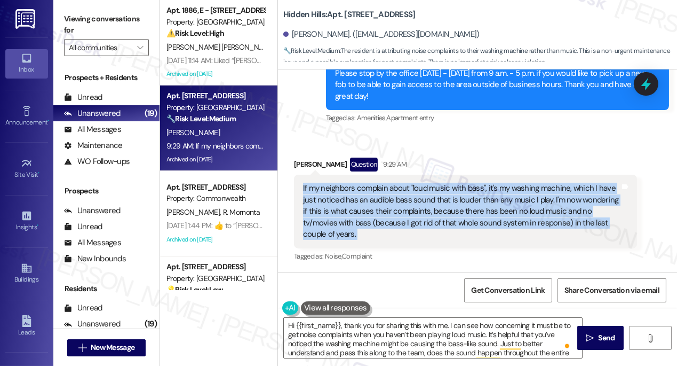
click at [417, 203] on div "If my neighbors complain about "loud music with bass", it's my washing machine,…" at bounding box center [461, 211] width 317 height 57
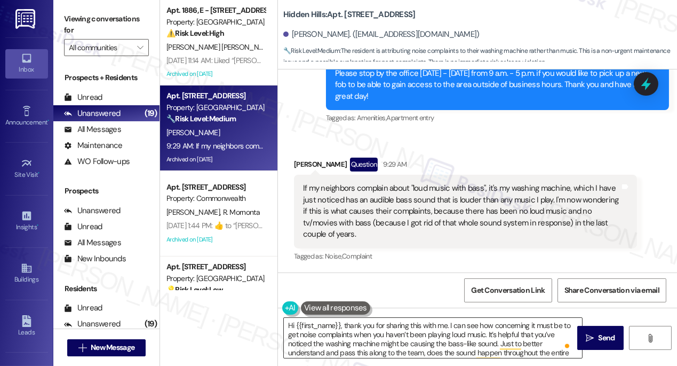
click at [539, 333] on textarea "Hi {{first_name}}, thank you for sharing this with me. I can see how concerning…" at bounding box center [433, 338] width 298 height 40
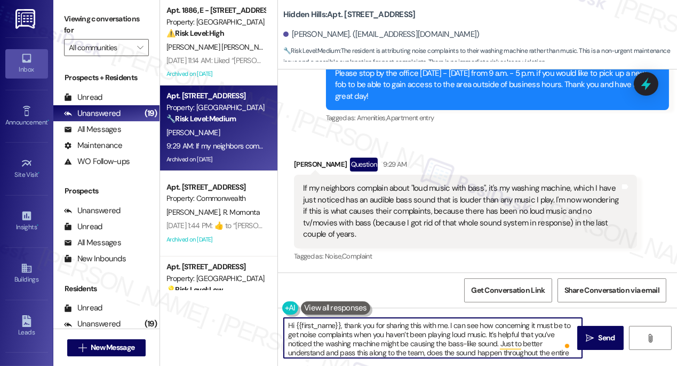
click at [497, 327] on textarea "Hi {{first_name}}, thank you for sharing this with me. I can see how concerning…" at bounding box center [433, 338] width 298 height 40
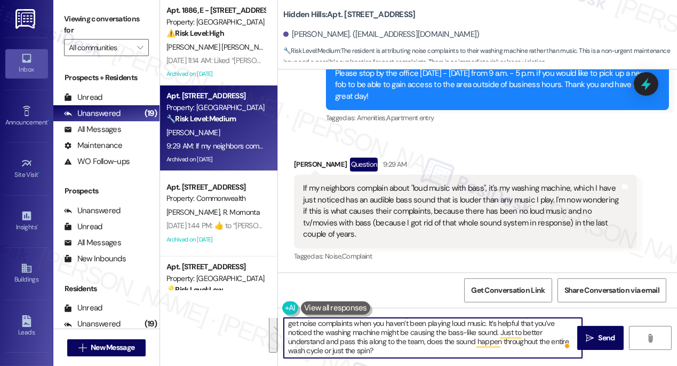
click at [457, 348] on textarea "Hi {{first_name}}, thank you for sharing this with me. I can see how concerning…" at bounding box center [433, 338] width 298 height 40
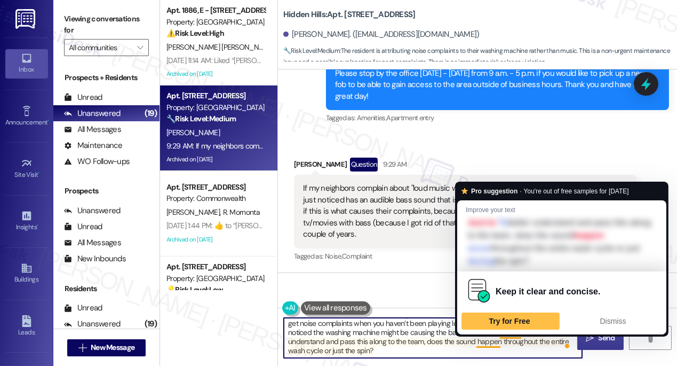
drag, startPoint x: 604, startPoint y: 341, endPoint x: 592, endPoint y: 342, distance: 11.8
click at [604, 341] on span "Send" at bounding box center [607, 337] width 17 height 11
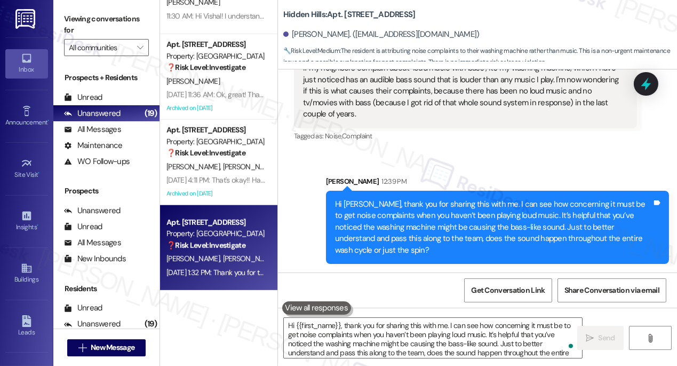
click at [219, 228] on div "Property: [GEOGRAPHIC_DATA]" at bounding box center [216, 233] width 99 height 11
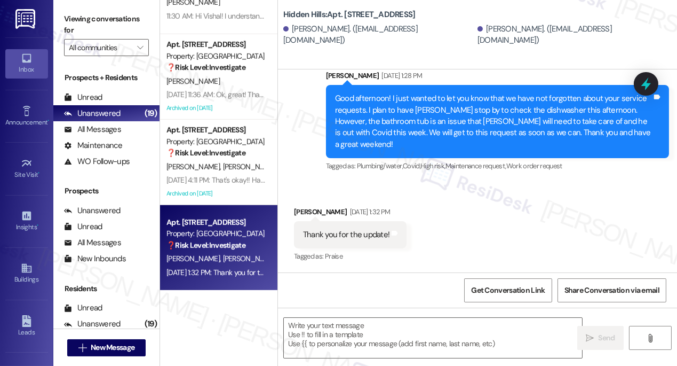
click at [396, 123] on div "Good afternoon! I just wanted to let you know that we have not forgotten about …" at bounding box center [493, 121] width 317 height 57
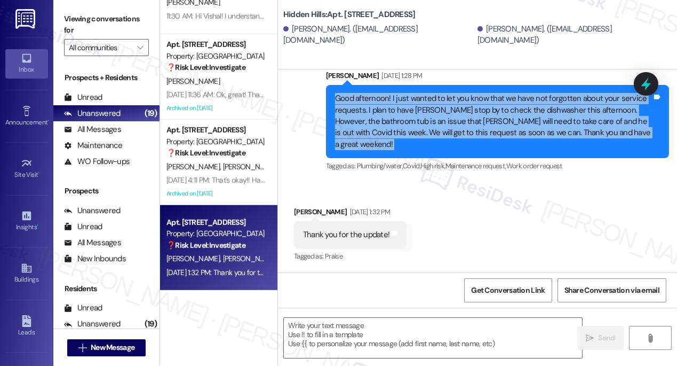
click at [396, 123] on div "Good afternoon! I just wanted to let you know that we have not forgotten about …" at bounding box center [493, 121] width 317 height 57
click at [362, 322] on textarea at bounding box center [433, 338] width 298 height 40
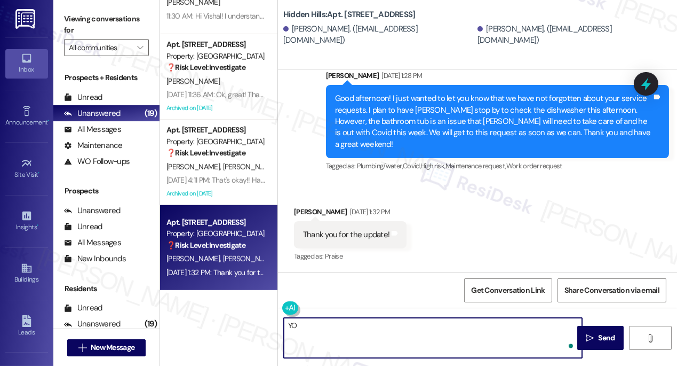
type textarea "Y"
click at [299, 212] on div "[PERSON_NAME] [DATE] 1:32 PM" at bounding box center [350, 213] width 113 height 15
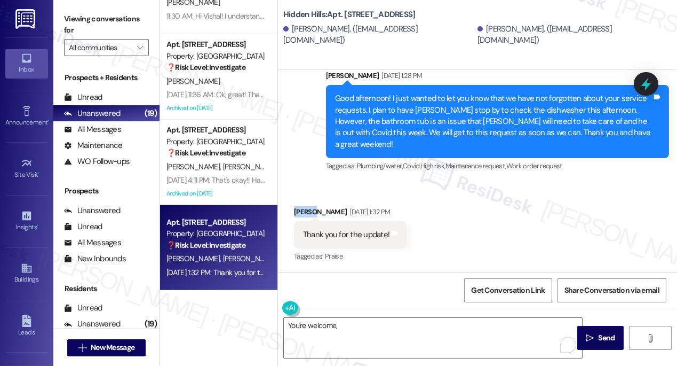
click at [299, 212] on div "[PERSON_NAME] [DATE] 1:32 PM" at bounding box center [350, 213] width 113 height 15
copy div "[PERSON_NAME]"
click at [350, 321] on textarea "You're welcome," at bounding box center [433, 338] width 298 height 40
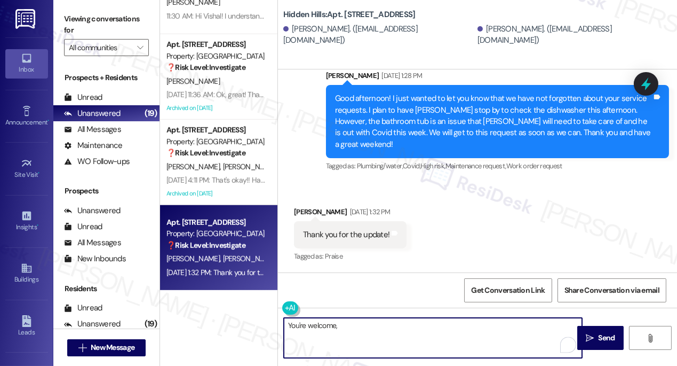
paste textarea "[PERSON_NAME]"
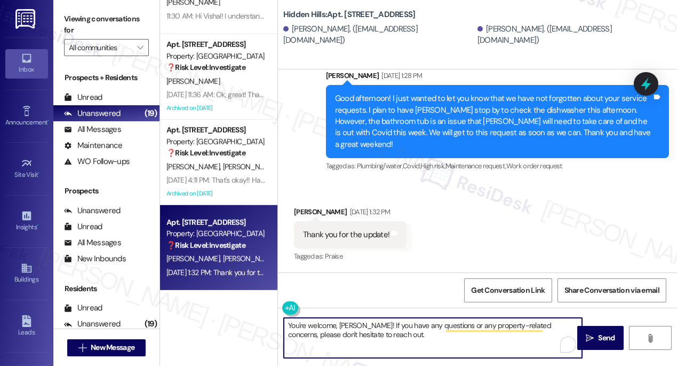
click at [508, 330] on textarea "You're welcome, [PERSON_NAME]! If you have any questions or any property-relate…" at bounding box center [433, 338] width 298 height 40
type textarea "You're welcome, [PERSON_NAME]! If you have any questions or any property-relate…"
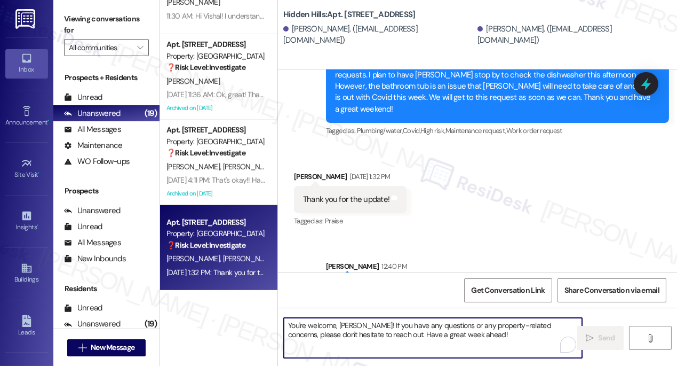
scroll to position [15083, 0]
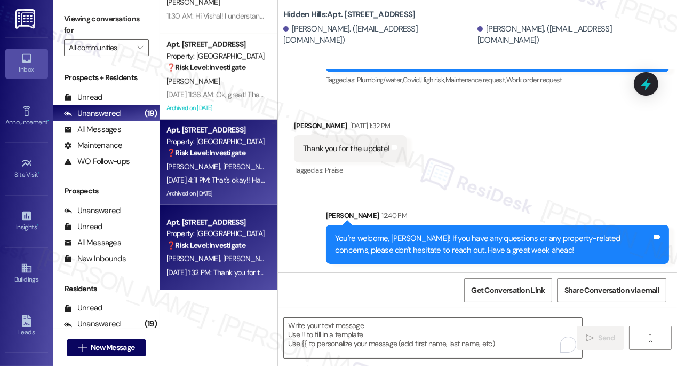
click at [207, 159] on div "Apt. [STREET_ADDRESS] Property: Hidden Hills ❓ Risk Level: Investigate" at bounding box center [215, 141] width 101 height 36
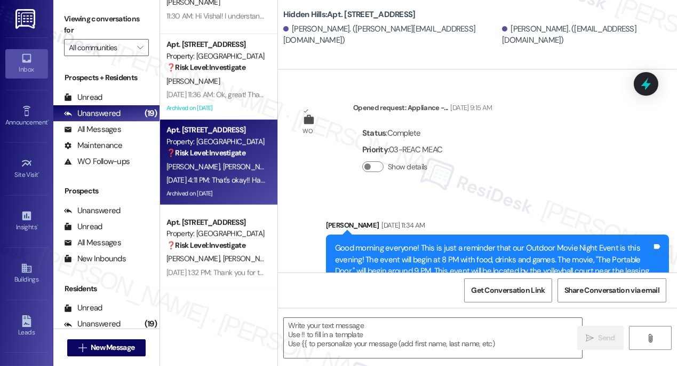
scroll to position [19186, 0]
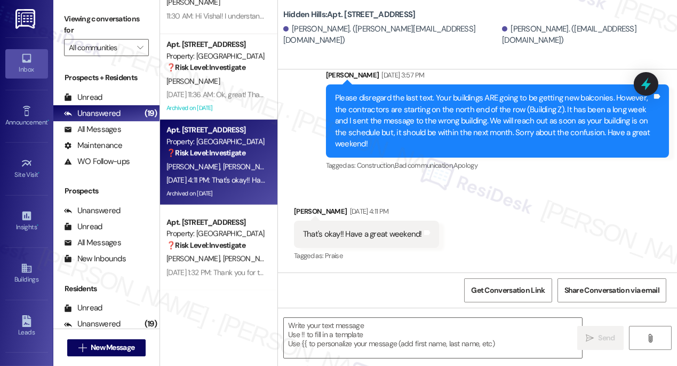
click at [362, 238] on div "That's okay!! Have a great weekend!" at bounding box center [362, 233] width 119 height 11
click at [350, 333] on textarea at bounding box center [433, 338] width 298 height 40
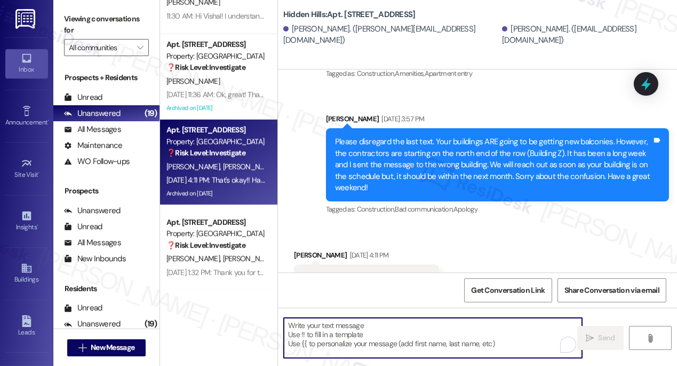
scroll to position [19089, 0]
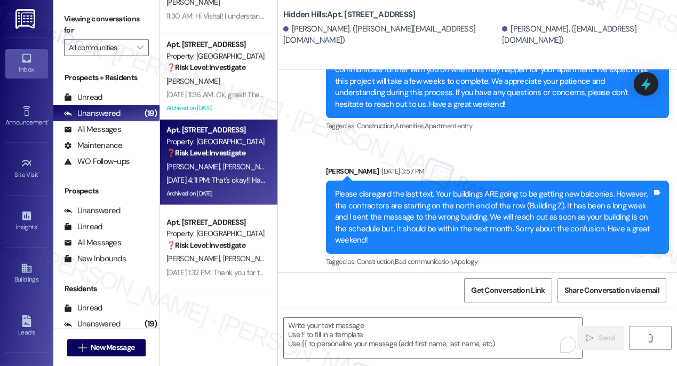
click at [459, 198] on div "Please disregard the last text. Your buildings ARE going to be getting new balc…" at bounding box center [493, 216] width 317 height 57
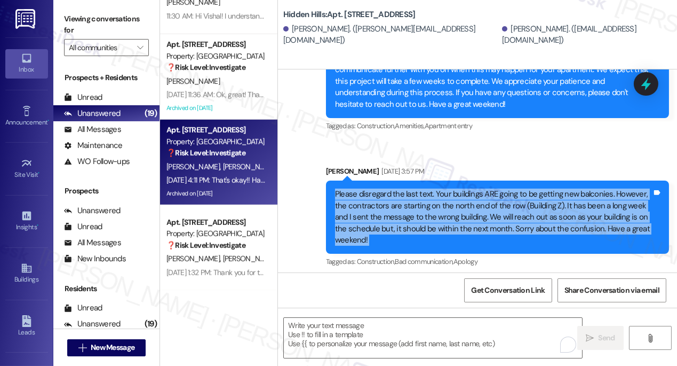
click at [459, 199] on div "Please disregard the last text. Your buildings ARE going to be getting new balc…" at bounding box center [493, 216] width 317 height 57
click at [447, 211] on div "Please disregard the last text. Your buildings ARE going to be getting new balc…" at bounding box center [493, 216] width 317 height 57
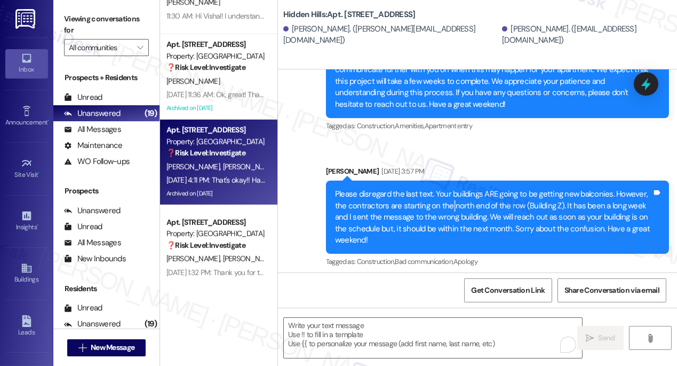
click at [447, 211] on div "Please disregard the last text. Your buildings ARE going to be getting new balc…" at bounding box center [493, 216] width 317 height 57
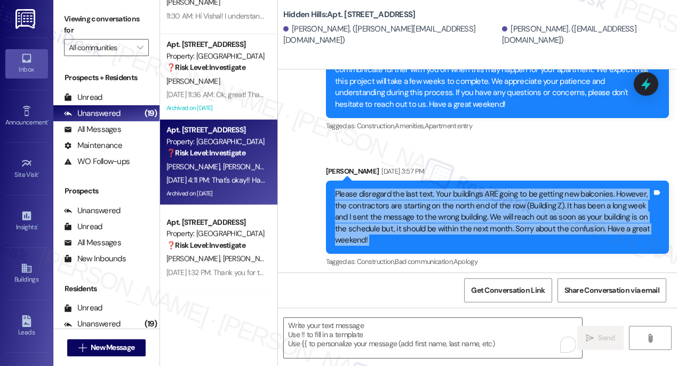
click at [447, 211] on div "Please disregard the last text. Your buildings ARE going to be getting new balc…" at bounding box center [493, 216] width 317 height 57
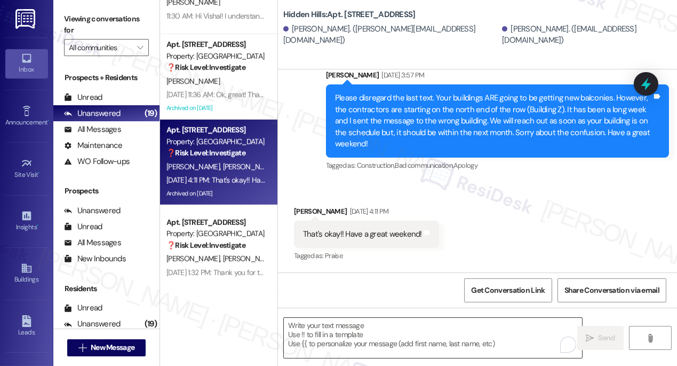
click at [372, 325] on textarea "To enrich screen reader interactions, please activate Accessibility in Grammarl…" at bounding box center [433, 338] width 298 height 40
click at [297, 204] on div "Received via SMS [PERSON_NAME] [DATE] 4:11 PM That's okay!! Have a great weeken…" at bounding box center [366, 235] width 161 height 74
click at [325, 320] on textarea "To enrich screen reader interactions, please activate Accessibility in Grammarl…" at bounding box center [433, 338] width 298 height 40
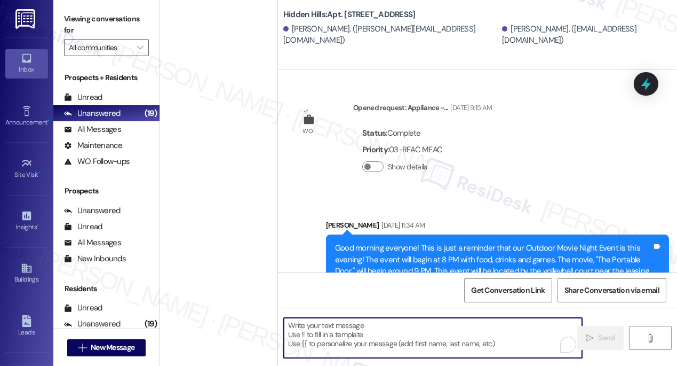
scroll to position [19186, 0]
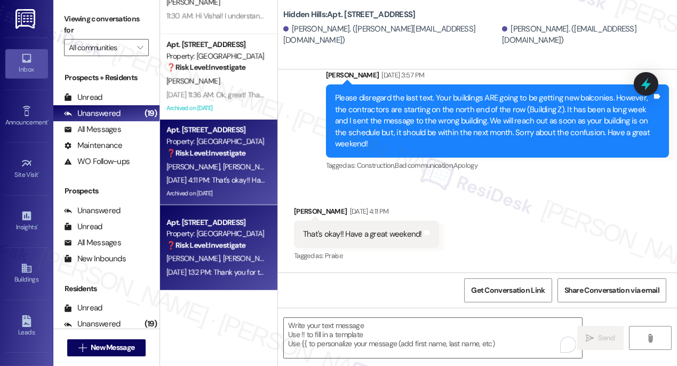
click at [215, 271] on div "Aug 22, 2025 at 1:32 PM: Thank you for the update! Aug 22, 2025 at 1:32 PM: Tha…" at bounding box center [230, 272] width 127 height 10
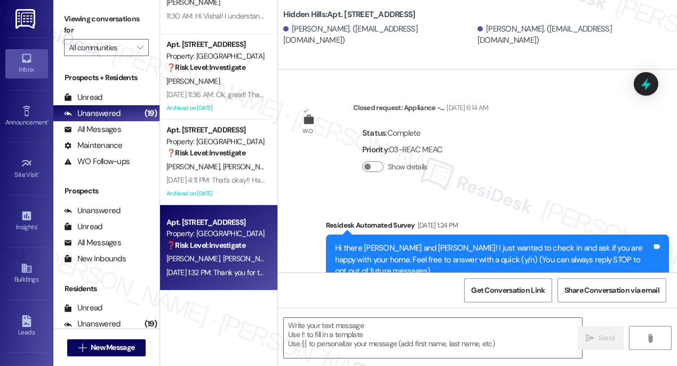
type textarea "Fetching suggested responses. Please feel free to read through the conversation…"
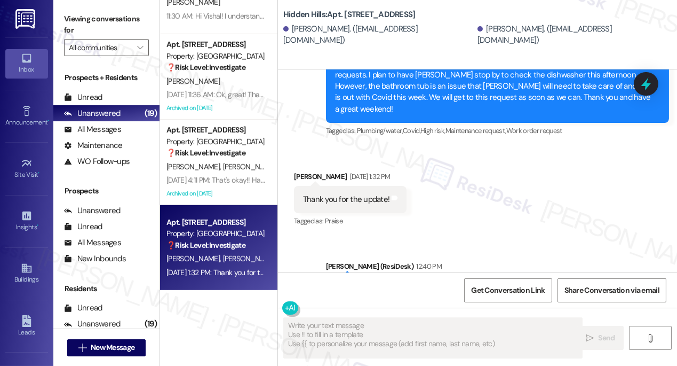
scroll to position [15098, 0]
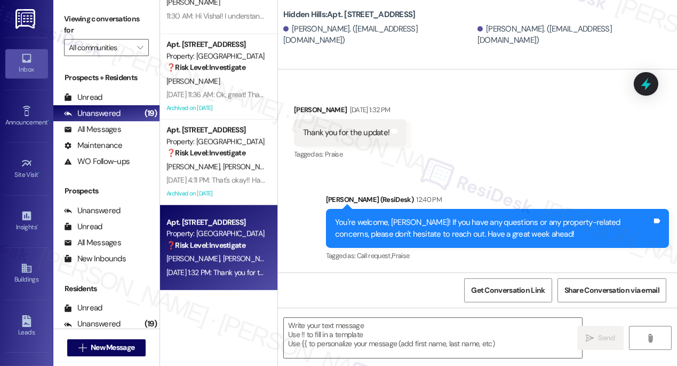
click at [390, 222] on div "You're welcome, [PERSON_NAME]! If you have any questions or any property-relate…" at bounding box center [493, 228] width 317 height 23
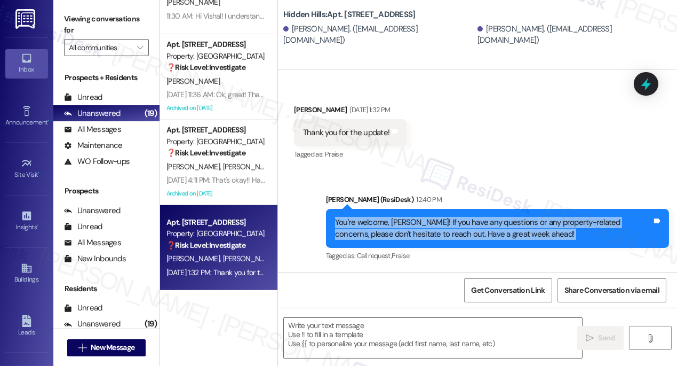
click at [390, 222] on div "You're welcome, [PERSON_NAME]! If you have any questions or any property-relate…" at bounding box center [493, 228] width 317 height 23
copy div "You're welcome, Chris! If you have any questions or any property-related concer…"
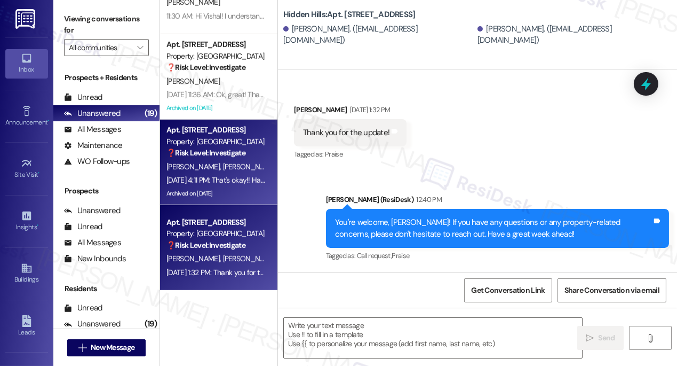
click at [243, 159] on div "Apt. [STREET_ADDRESS] Property: Hidden Hills ❓ Risk Level: Investigate" at bounding box center [215, 141] width 101 height 36
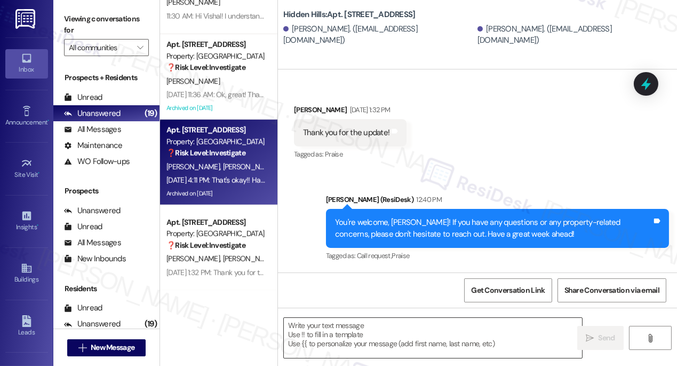
type textarea "Fetching suggested responses. Please feel free to read through the conversation…"
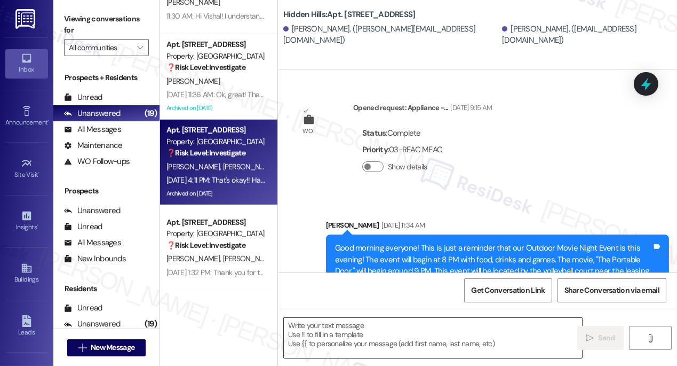
type textarea "Fetching suggested responses. Please feel free to read through the conversation…"
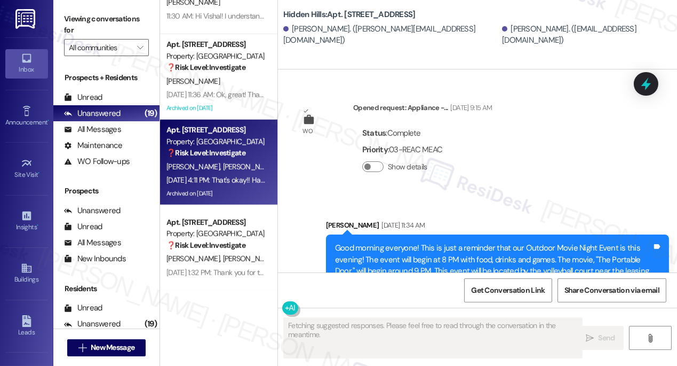
scroll to position [19186, 0]
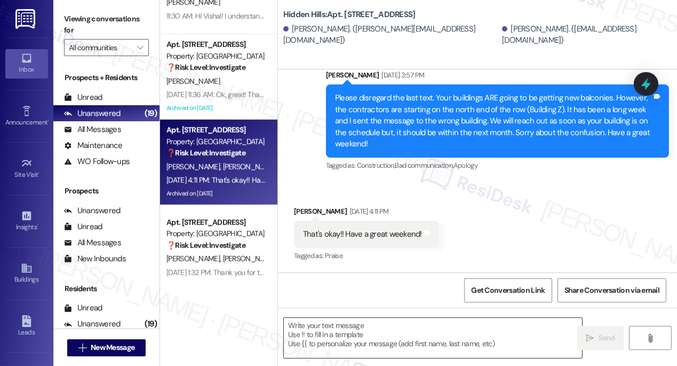
click at [372, 334] on textarea at bounding box center [433, 338] width 298 height 40
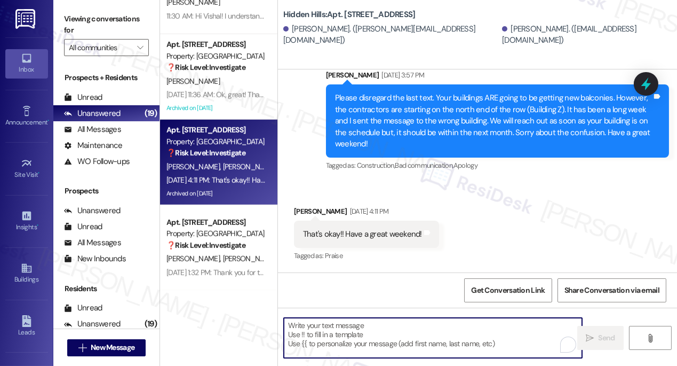
paste textarea "You're welcome, [PERSON_NAME]! If you have any questions or any property-relate…"
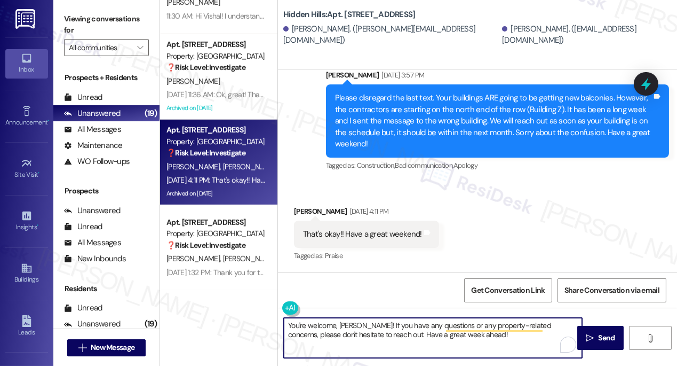
drag, startPoint x: 354, startPoint y: 323, endPoint x: 256, endPoint y: 314, distance: 98.6
click at [256, 314] on div "Apt. 2002, J - 2201 S Oakdale Dr Property: Hidden Hills J. Reeves C. Smith Aug …" at bounding box center [418, 183] width 517 height 366
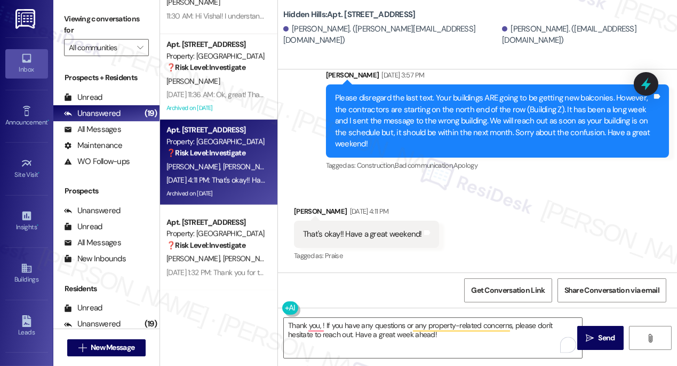
click at [303, 215] on div "Gabrielle Everett Aug 22, 2025 at 4:11 PM" at bounding box center [366, 213] width 145 height 15
copy div "Gabrielle"
click at [321, 325] on textarea "Thank you, ! If you have any questions or any property-related concerns, please…" at bounding box center [433, 338] width 298 height 40
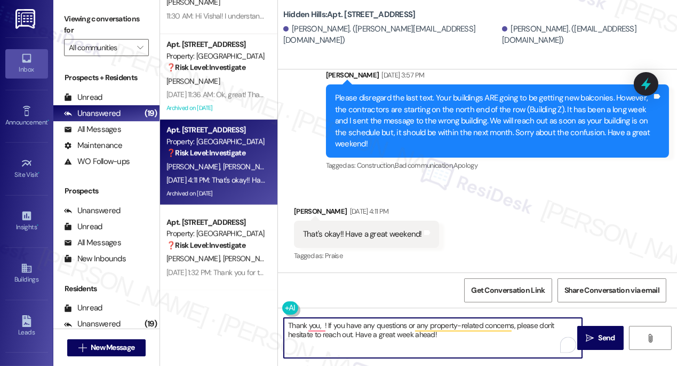
paste textarea "Gabrielle"
click at [517, 193] on div "Received via SMS [PERSON_NAME] [DATE] 4:11 PM That's okay!! Have a great weeken…" at bounding box center [477, 226] width 399 height 90
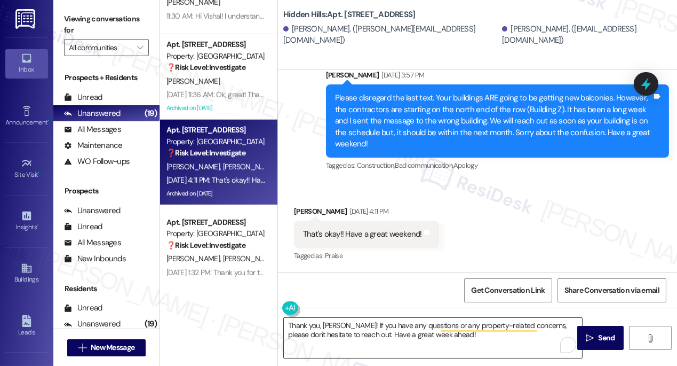
click at [408, 324] on textarea "Thank you, Gabrielle! If you have any questions or any property-related concern…" at bounding box center [433, 338] width 298 height 40
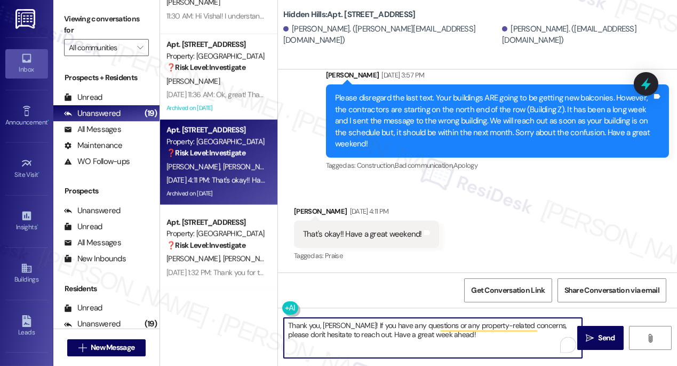
click at [408, 324] on textarea "Thank you, Gabrielle! If you have any questions or any property-related concern…" at bounding box center [433, 338] width 298 height 40
click at [511, 240] on div "Received via SMS [PERSON_NAME] [DATE] 4:11 PM That's okay!! Have a great weeken…" at bounding box center [477, 226] width 399 height 90
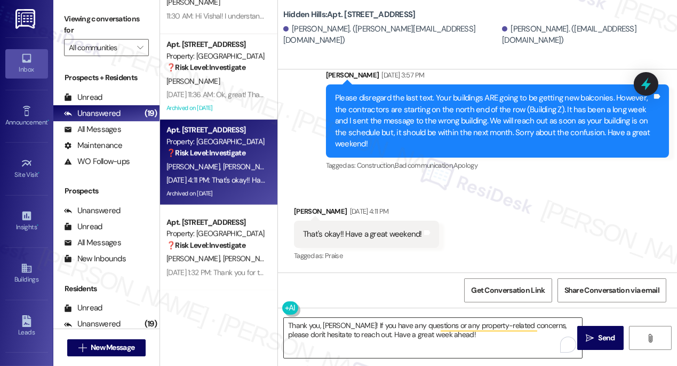
click at [401, 324] on textarea "Thank you, Gabrielle! If you have any questions or any property-related concern…" at bounding box center [433, 338] width 298 height 40
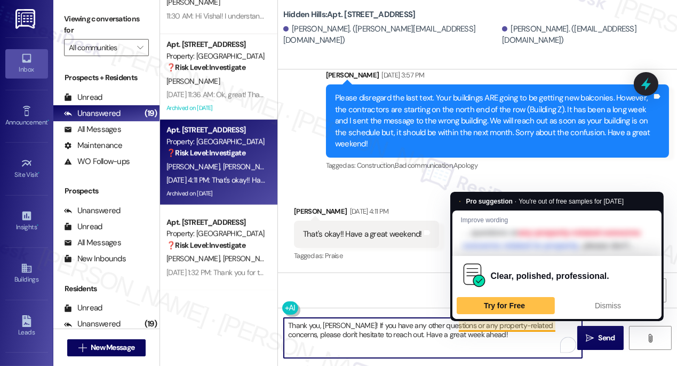
click at [467, 326] on textarea "Thank you, Gabrielle! If you have any other questions or any property-related c…" at bounding box center [433, 338] width 298 height 40
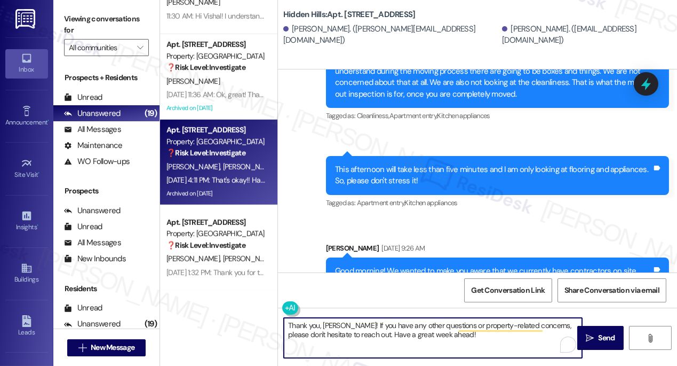
scroll to position [18313, 0]
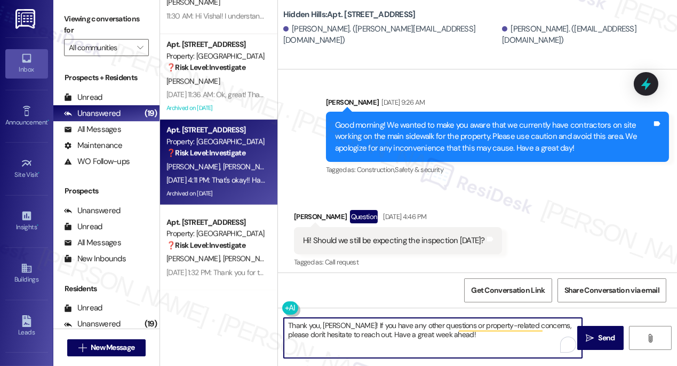
type textarea "Thank you, Gabrielle! If you have any other questions or property-related conce…"
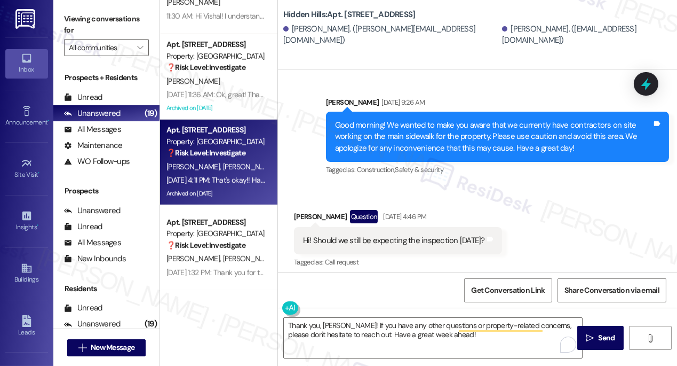
click at [410, 153] on div "Good morning! We wanted to make you aware that we currently have contractors on…" at bounding box center [493, 137] width 317 height 34
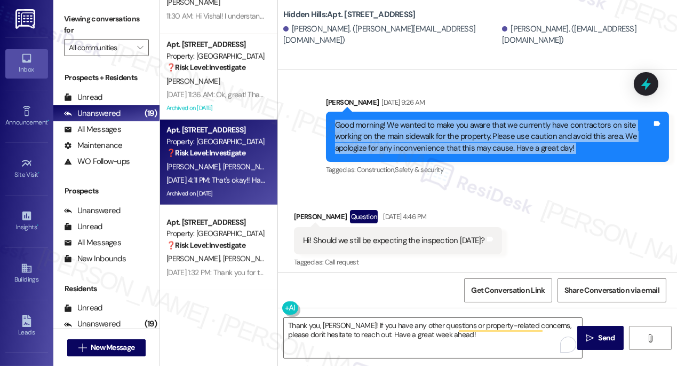
click at [410, 153] on div "Good morning! We wanted to make you aware that we currently have contractors on…" at bounding box center [493, 137] width 317 height 34
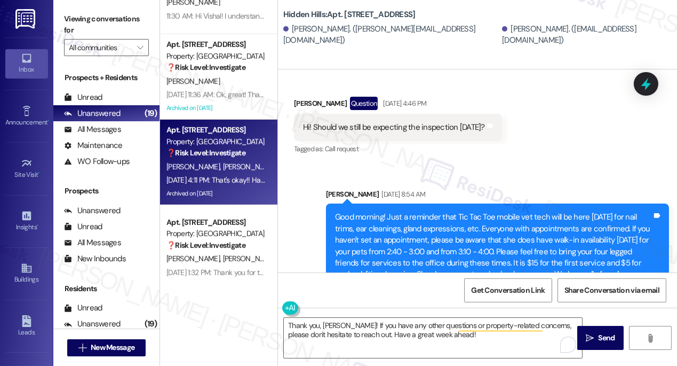
scroll to position [18507, 0]
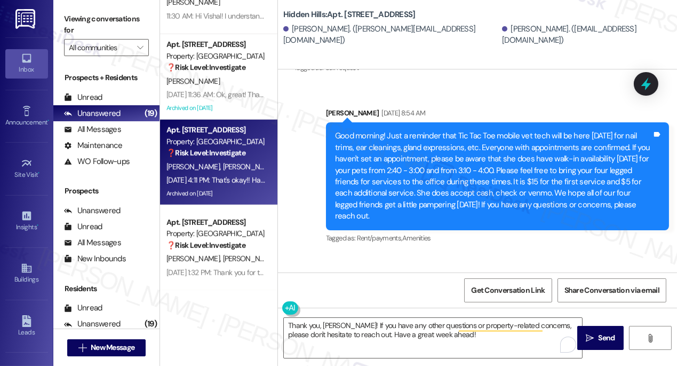
click at [437, 161] on div "Good morning! Just a reminder that Tic Tac Toe mobile vet tech will be here [DA…" at bounding box center [493, 175] width 317 height 91
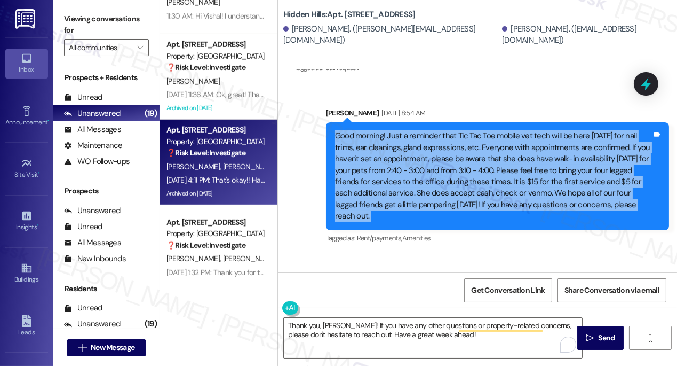
click at [437, 161] on div "Good morning! Just a reminder that Tic Tac Toe mobile vet tech will be here [DA…" at bounding box center [493, 175] width 317 height 91
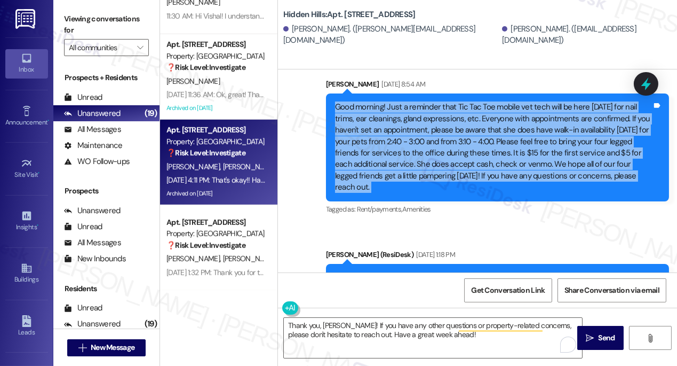
scroll to position [18604, 0]
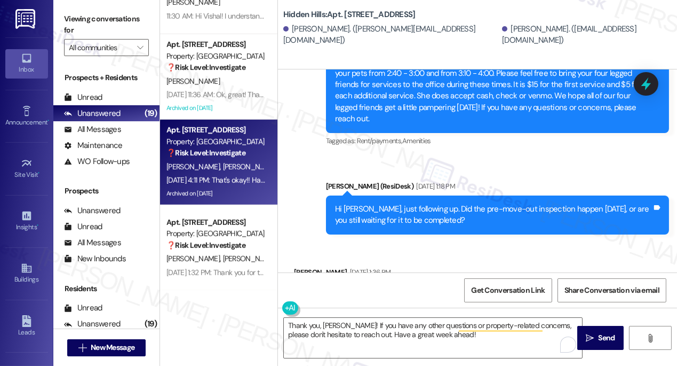
click at [432, 226] on div "Hi [PERSON_NAME], just following up. Did the pre-move-out inspection happen [DA…" at bounding box center [493, 214] width 317 height 23
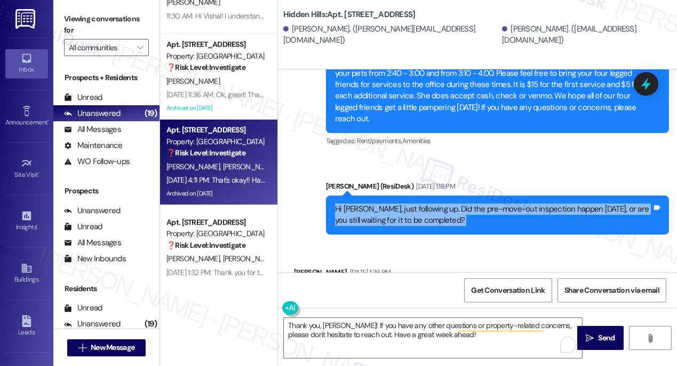
click at [432, 226] on div "Hi [PERSON_NAME], just following up. Did the pre-move-out inspection happen [DA…" at bounding box center [493, 214] width 317 height 23
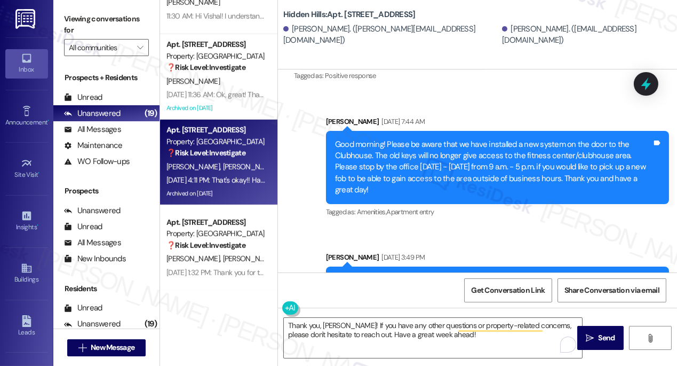
scroll to position [18846, 0]
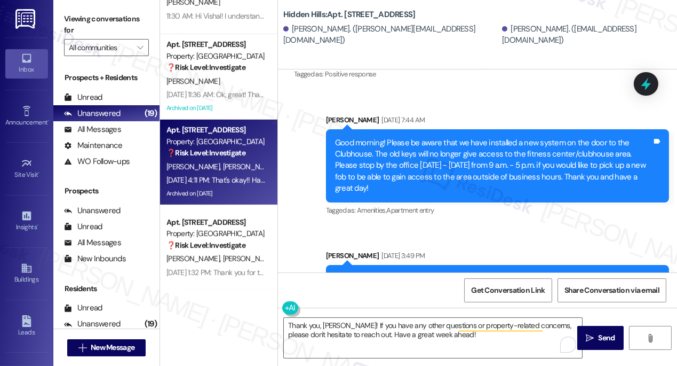
click at [399, 163] on div "Good morning! Please be aware that we have installed a new system on the door t…" at bounding box center [493, 165] width 317 height 57
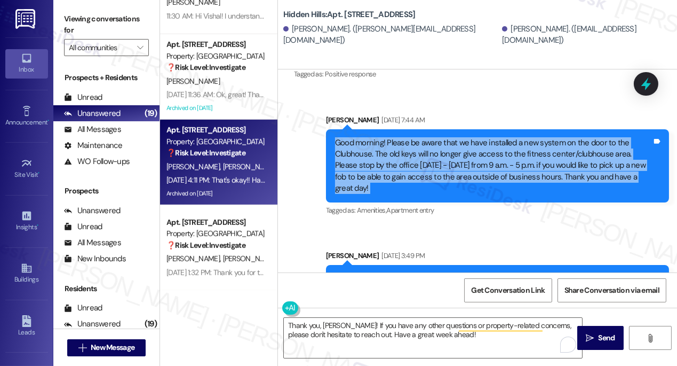
click at [399, 163] on div "Good morning! Please be aware that we have installed a new system on the door t…" at bounding box center [493, 165] width 317 height 57
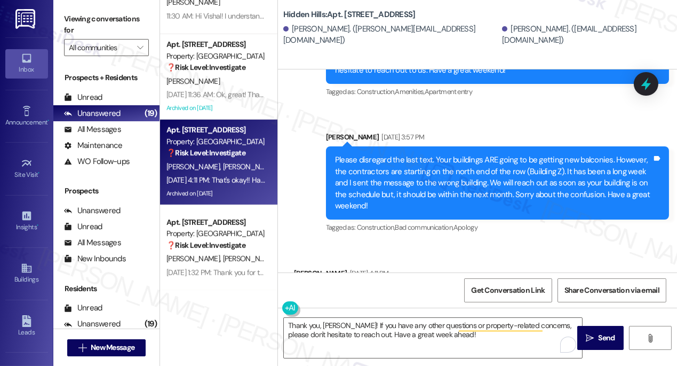
scroll to position [19186, 0]
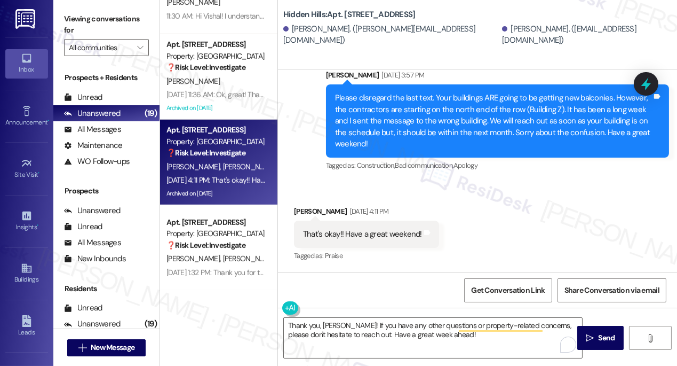
click at [346, 231] on div "That's okay!! Have a great weekend!" at bounding box center [362, 233] width 119 height 11
drag, startPoint x: 606, startPoint y: 337, endPoint x: 372, endPoint y: 296, distance: 237.9
click at [372, 296] on div "WO Opened request: Appliance -... May 26, 2023 at 9:15 AM Status : Complete Pri…" at bounding box center [477, 252] width 399 height 366
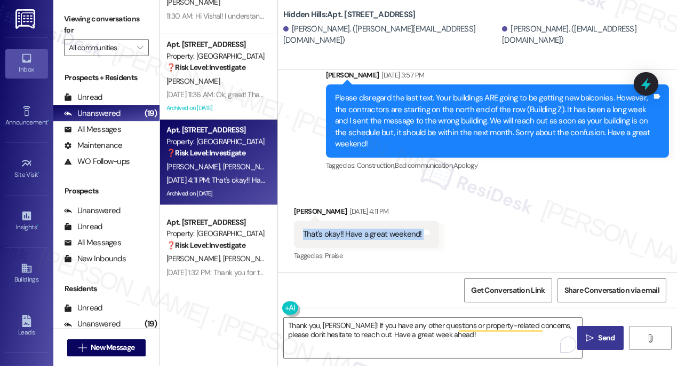
click at [595, 345] on button " Send" at bounding box center [601, 338] width 46 height 24
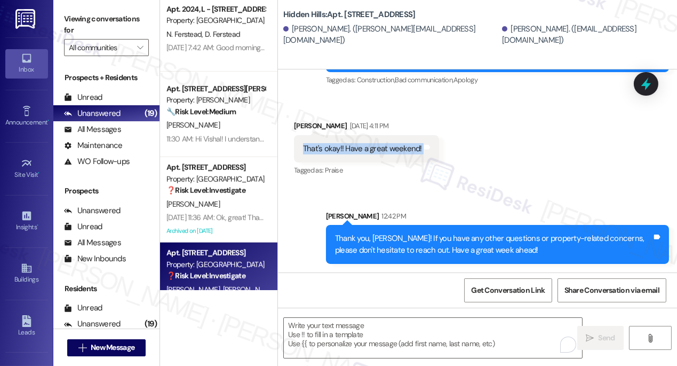
scroll to position [1273, 0]
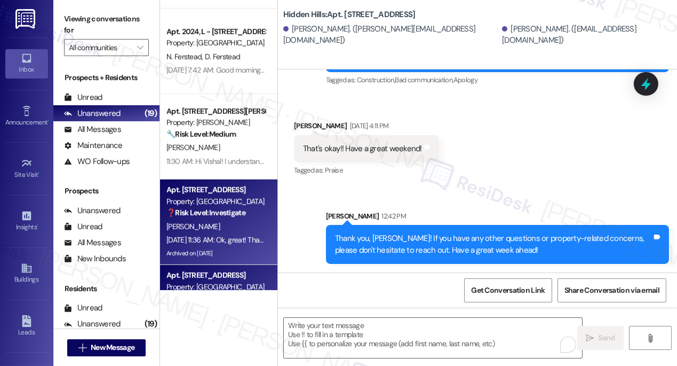
click at [225, 218] on div "❓ Risk Level: Investigate" at bounding box center [216, 212] width 99 height 11
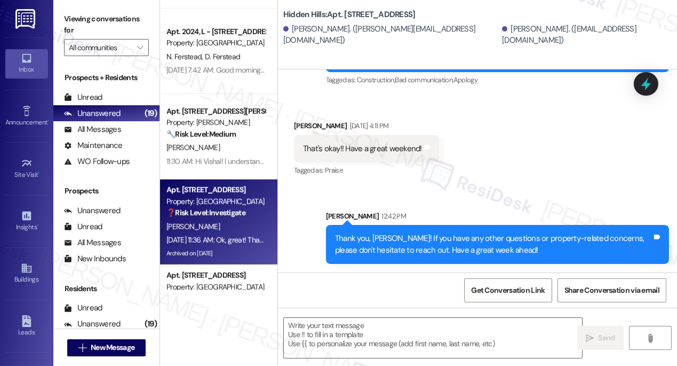
type textarea "Fetching suggested responses. Please feel free to read through the conversation…"
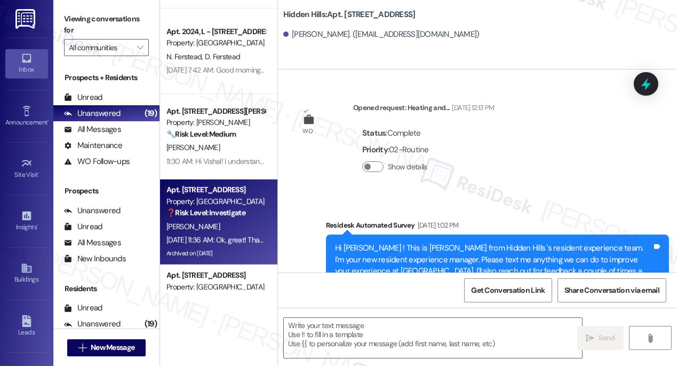
scroll to position [13040, 0]
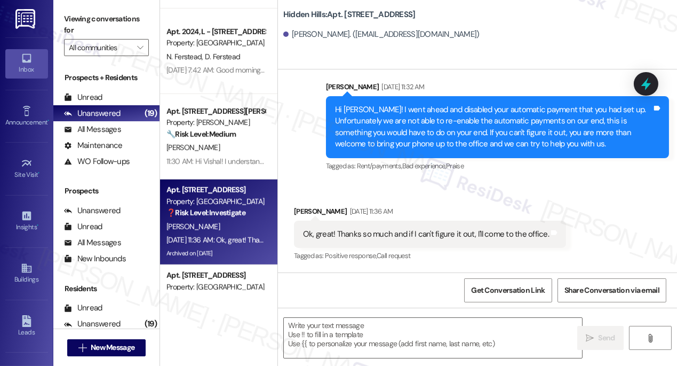
type textarea "Fetching suggested responses. Please feel free to read through the conversation…"
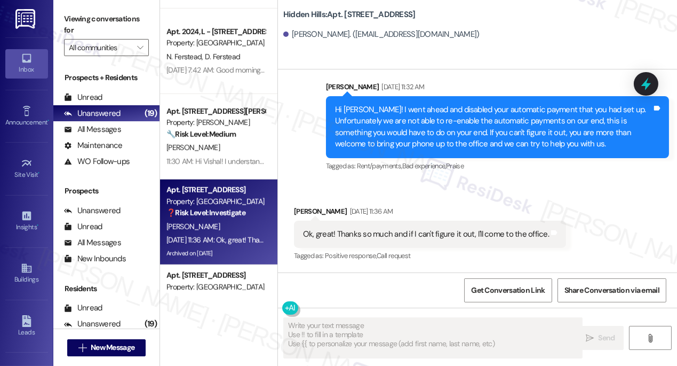
click at [366, 239] on div "Ok, great! Thanks so much and if I can't figure it out, I'll come to the office." at bounding box center [426, 233] width 246 height 11
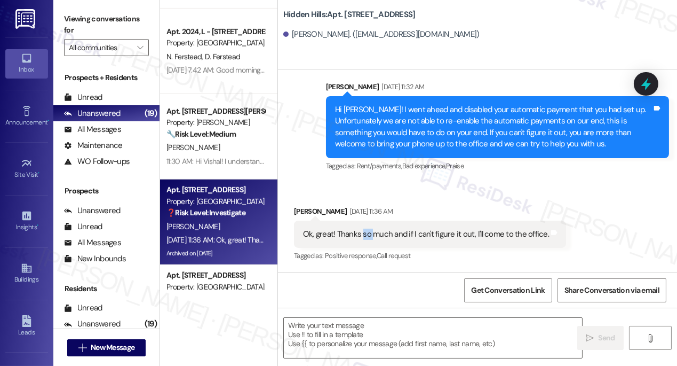
click at [366, 239] on div "Ok, great! Thanks so much and if I can't figure it out, I'll come to the office." at bounding box center [426, 233] width 246 height 11
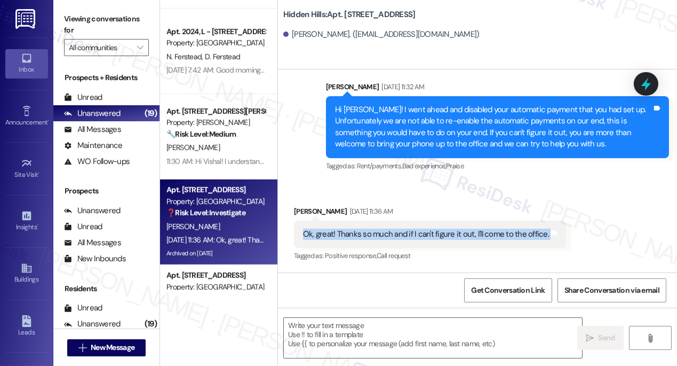
click at [366, 239] on div "Ok, great! Thanks so much and if I can't figure it out, I'll come to the office." at bounding box center [426, 233] width 246 height 11
click at [331, 332] on textarea at bounding box center [433, 338] width 298 height 40
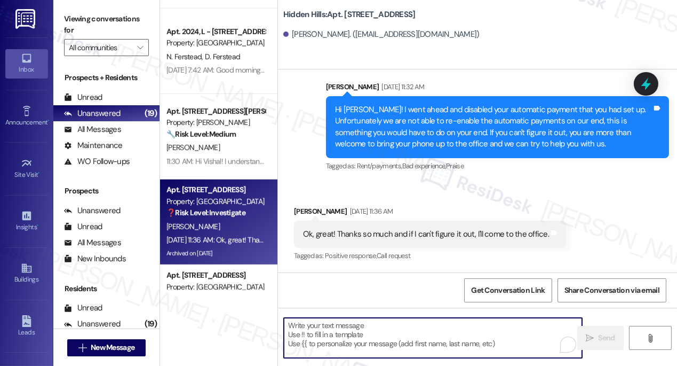
paste textarea "Gabrielle"
type textarea "Gabrielle"
click at [396, 133] on div "Hi Jeannie! I went ahead and disabled your automatic payment that you had set u…" at bounding box center [493, 127] width 317 height 46
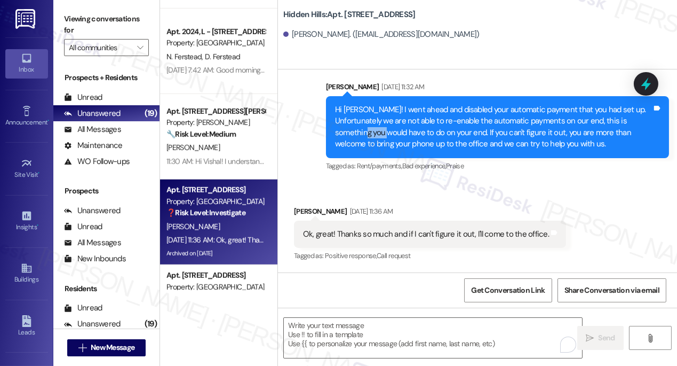
click at [396, 133] on div "Hi Jeannie! I went ahead and disabled your automatic payment that you had set u…" at bounding box center [493, 127] width 317 height 46
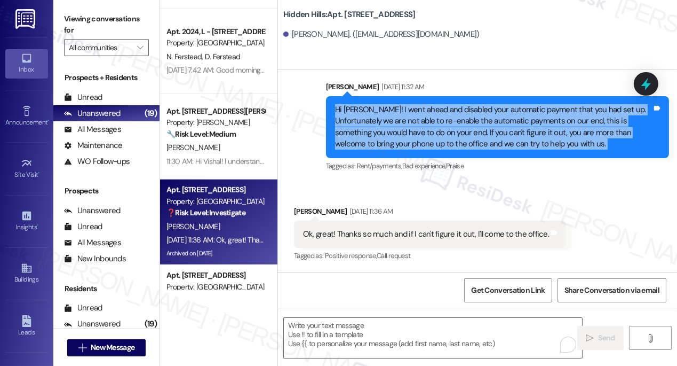
click at [396, 133] on div "Hi Jeannie! I went ahead and disabled your automatic payment that you had set u…" at bounding box center [493, 127] width 317 height 46
copy div "Hi Jeannie! I went ahead and disabled your automatic payment that you had set u…"
click at [98, 18] on label "Viewing conversations for" at bounding box center [106, 25] width 85 height 28
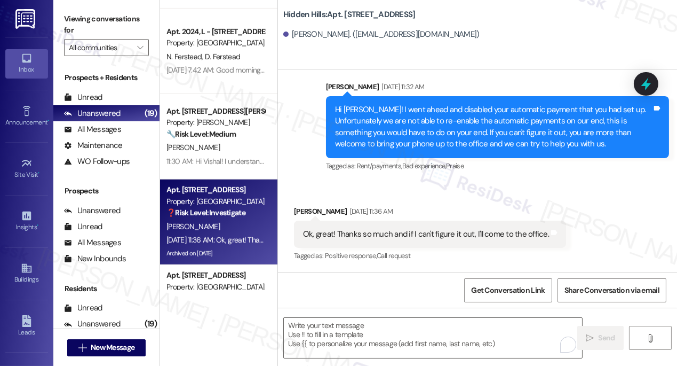
click at [357, 232] on div "Ok, great! Thanks so much and if I can't figure it out, I'll come to the office." at bounding box center [426, 233] width 246 height 11
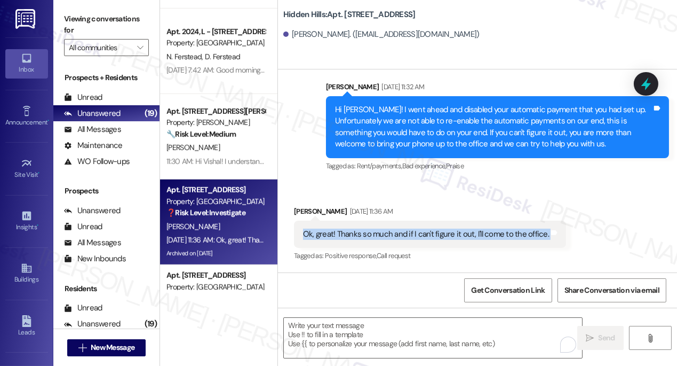
click at [357, 232] on div "Ok, great! Thanks so much and if I can't figure it out, I'll come to the office." at bounding box center [426, 233] width 246 height 11
copy div "Ok, great! Thanks so much and if I can't figure it out, I'll come to the office…"
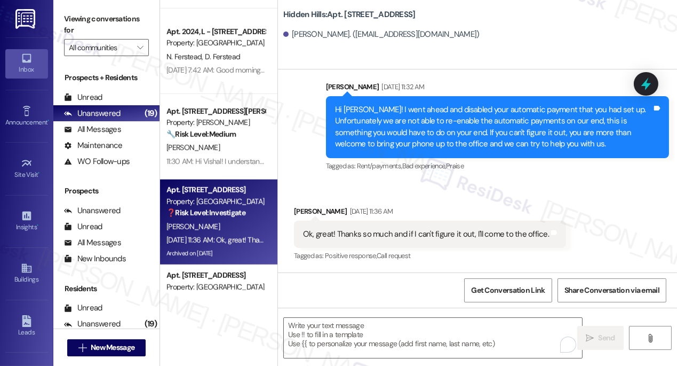
click at [74, 21] on label "Viewing conversations for" at bounding box center [106, 25] width 85 height 28
click at [373, 241] on div "Ok, great! Thanks so much and if I can't figure it out, I'll come to the office…" at bounding box center [430, 233] width 272 height 27
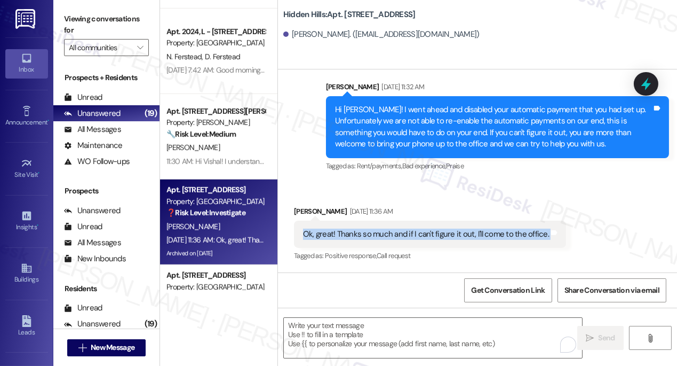
click at [373, 241] on div "Ok, great! Thanks so much and if I can't figure it out, I'll come to the office…" at bounding box center [430, 233] width 272 height 27
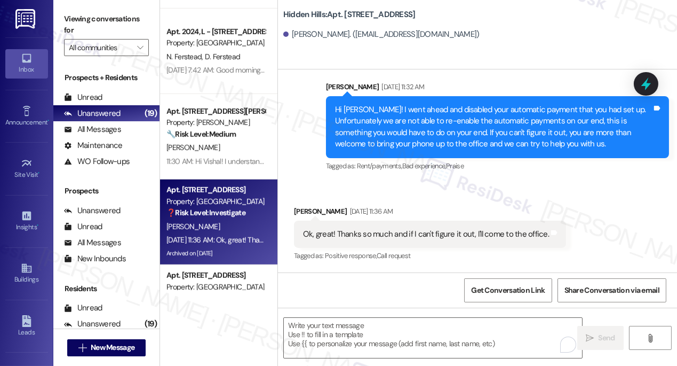
click at [396, 113] on div "Hi Jeannie! I went ahead and disabled your automatic payment that you had set u…" at bounding box center [493, 127] width 317 height 46
click at [397, 114] on div "Hi Jeannie! I went ahead and disabled your automatic payment that you had set u…" at bounding box center [493, 127] width 317 height 46
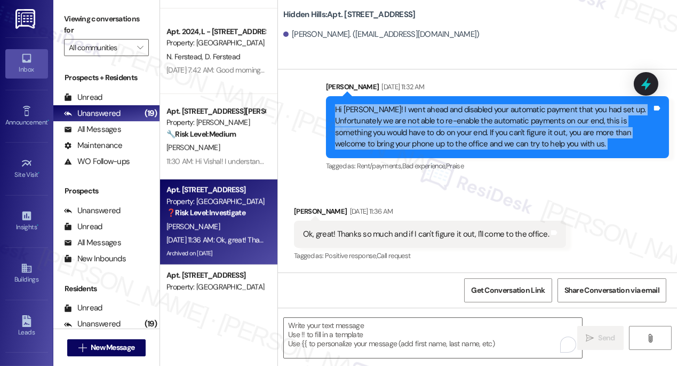
click at [397, 114] on div "Hi Jeannie! I went ahead and disabled your automatic payment that you had set u…" at bounding box center [493, 127] width 317 height 46
click at [70, 19] on label "Viewing conversations for" at bounding box center [106, 25] width 85 height 28
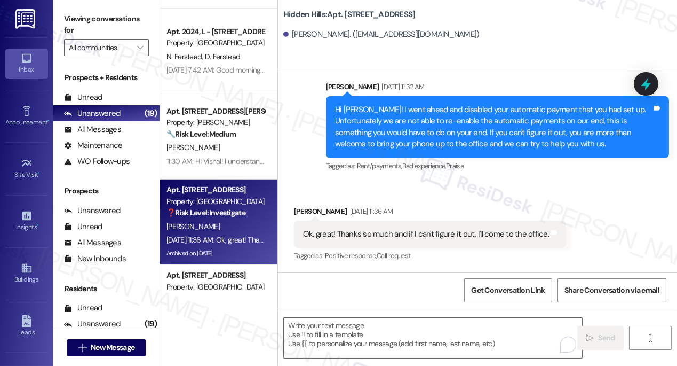
click at [357, 234] on div "Ok, great! Thanks so much and if I can't figure it out, I'll come to the office." at bounding box center [426, 233] width 246 height 11
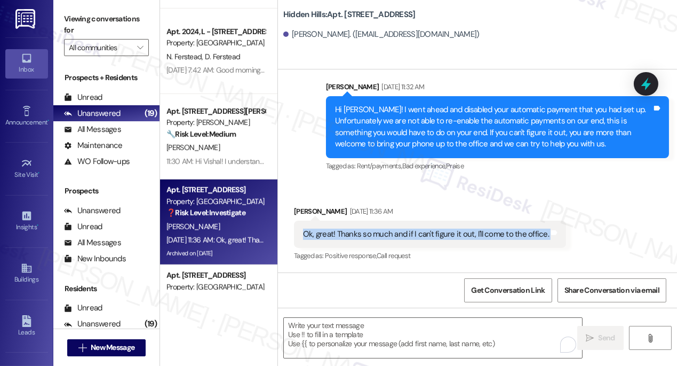
click at [357, 234] on div "Ok, great! Thanks so much and if I can't figure it out, I'll come to the office." at bounding box center [426, 233] width 246 height 11
click at [465, 233] on div "Ok, great! Thanks so much and if I can't figure it out, I'll come to the office." at bounding box center [426, 233] width 246 height 11
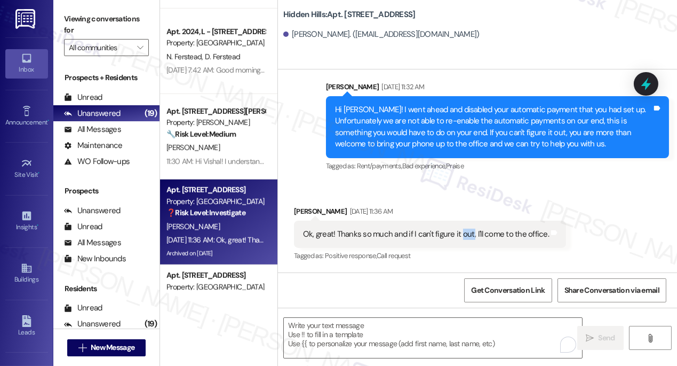
click at [465, 233] on div "Ok, great! Thanks so much and if I can't figure it out, I'll come to the office." at bounding box center [426, 233] width 246 height 11
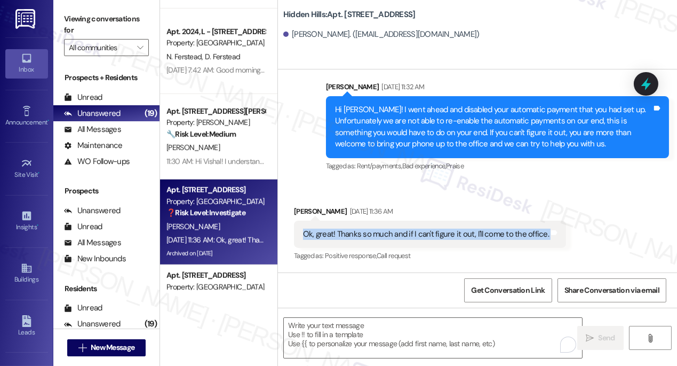
click at [465, 233] on div "Ok, great! Thanks so much and if I can't figure it out, I'll come to the office." at bounding box center [426, 233] width 246 height 11
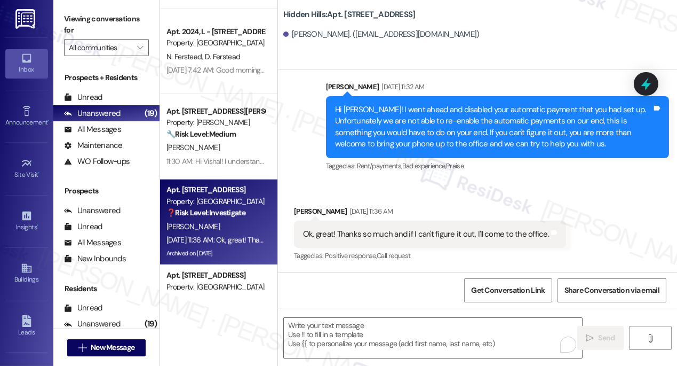
click at [417, 129] on div "Hi Jeannie! I went ahead and disabled your automatic payment that you had set u…" at bounding box center [493, 127] width 317 height 46
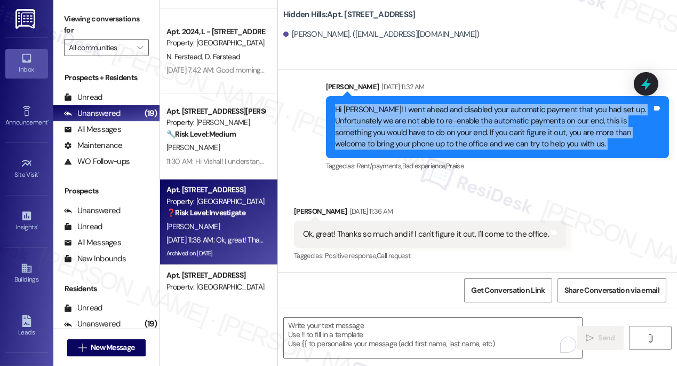
click at [417, 129] on div "Hi Jeannie! I went ahead and disabled your automatic payment that you had set u…" at bounding box center [493, 127] width 317 height 46
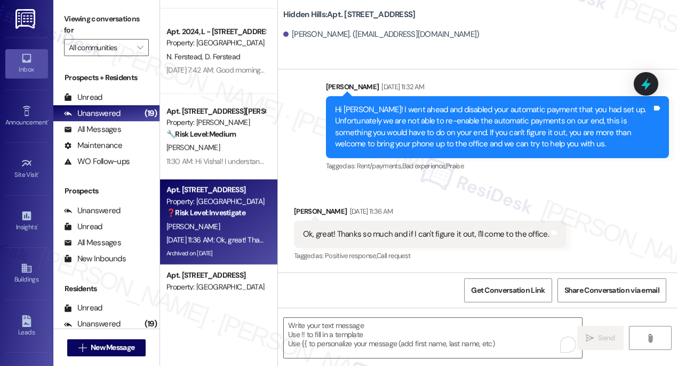
click at [366, 236] on div "Ok, great! Thanks so much and if I can't figure it out, I'll come to the office." at bounding box center [426, 233] width 246 height 11
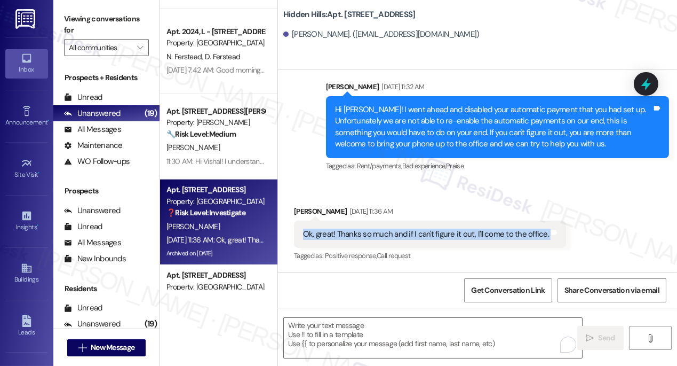
click at [366, 236] on div "Ok, great! Thanks so much and if I can't figure it out, I'll come to the office." at bounding box center [426, 233] width 246 height 11
copy div "Ok, great! Thanks so much and if I can't figure it out, I'll come to the office…"
click at [96, 17] on label "Viewing conversations for" at bounding box center [106, 25] width 85 height 28
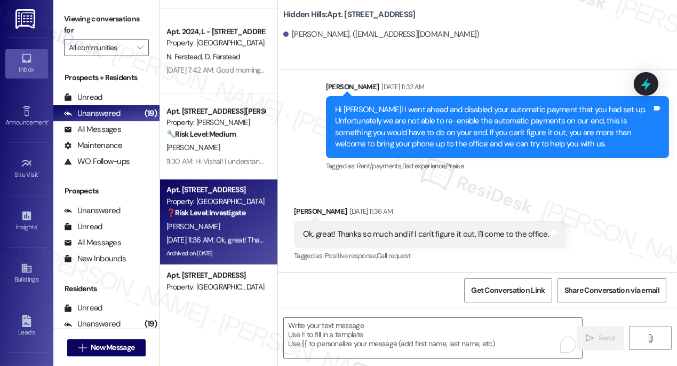
click at [90, 13] on label "Viewing conversations for" at bounding box center [106, 25] width 85 height 28
click at [417, 333] on textarea "To enrich screen reader interactions, please activate Accessibility in Grammarl…" at bounding box center [433, 338] width 298 height 40
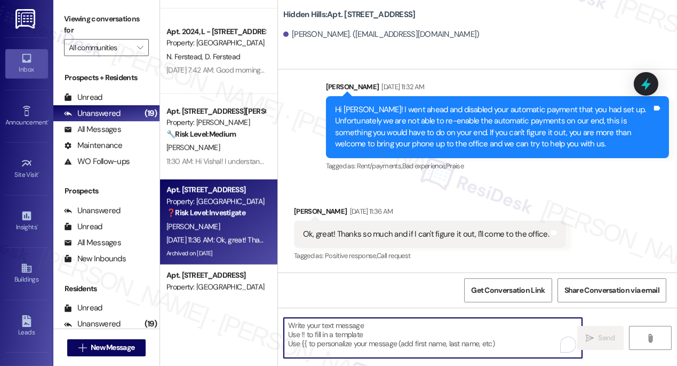
paste textarea "Hi Jeannie, just checking back — were you able to get your automatic payment se…"
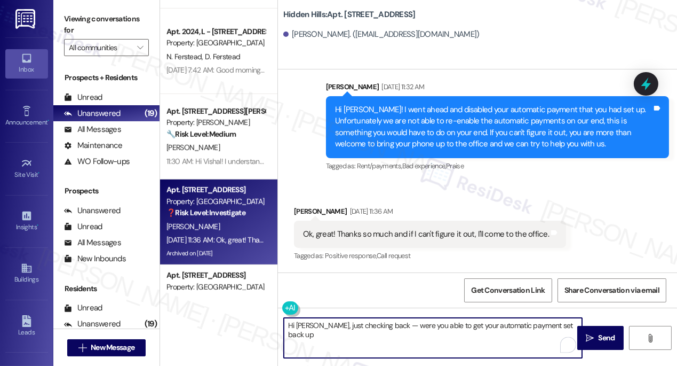
drag, startPoint x: 389, startPoint y: 325, endPoint x: 381, endPoint y: 326, distance: 8.0
click at [381, 326] on textarea "Hi Jeannie, just checking back — were you able to get your automatic payment se…" at bounding box center [433, 338] width 298 height 40
click at [566, 325] on textarea "Hi Jeannie, just checking back. Were you able to get your automatic payment set…" at bounding box center [433, 338] width 298 height 40
click at [321, 324] on textarea "Hi Jeannie, just checking back. Were you able to get your automatic payment set…" at bounding box center [433, 338] width 298 height 40
click at [460, 326] on textarea "Hi Jeannie, I hope you're doing well! Just checking back. Were you able to get …" at bounding box center [433, 338] width 298 height 40
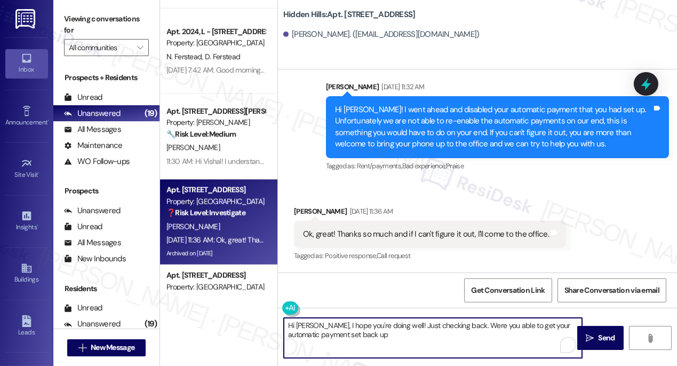
click at [382, 340] on textarea "Hi Jeannie, I hope you're doing well! Just checking back. Were you able to get …" at bounding box center [433, 338] width 298 height 40
click at [467, 336] on textarea "Hi Jeannie, I hope you're doing well! Just checking back. Were you able to get …" at bounding box center [433, 338] width 298 height 40
click at [418, 330] on textarea "Hi Jeannie, I hope you're doing well! Just checking back. Were you able to get …" at bounding box center [433, 338] width 298 height 40
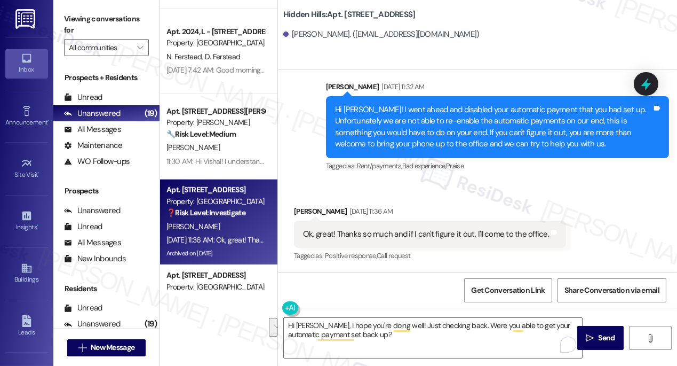
click at [80, 12] on label "Viewing conversations for" at bounding box center [106, 25] width 85 height 28
click at [547, 327] on textarea "Hi Jeannie, I hope you're doing well! Just checking back. Were you able to get …" at bounding box center [433, 338] width 298 height 40
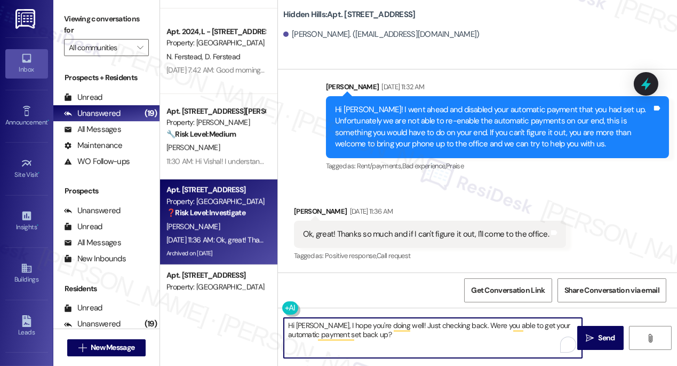
click at [547, 327] on textarea "Hi Jeannie, I hope you're doing well! Just checking back. Were you able to get …" at bounding box center [433, 338] width 298 height 40
click at [337, 335] on textarea "Hi Jeannie, I hope you're doing well! Just checking back. Were you able to get …" at bounding box center [433, 338] width 298 height 40
click at [305, 339] on textarea "Hi Jeannie, I hope you're doing well! Just checking back. Were you able to get …" at bounding box center [433, 338] width 298 height 40
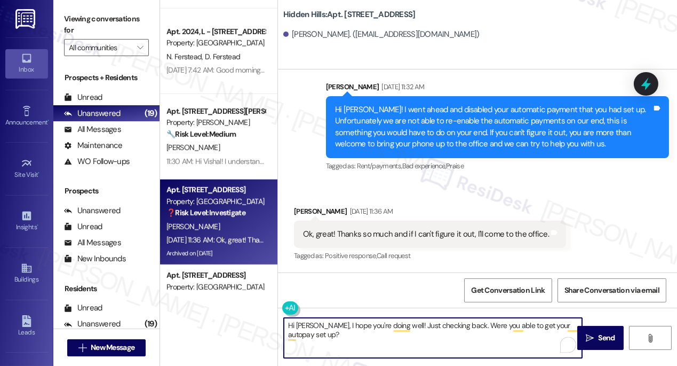
click at [366, 338] on textarea "Hi Jeannie, I hope you're doing well! Just checking back. Were you able to get …" at bounding box center [433, 338] width 298 height 40
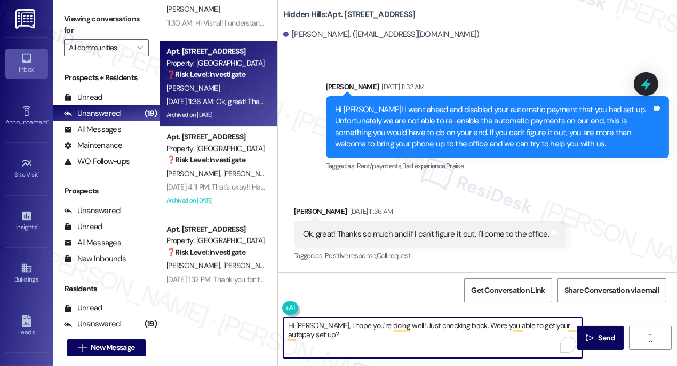
scroll to position [1418, 0]
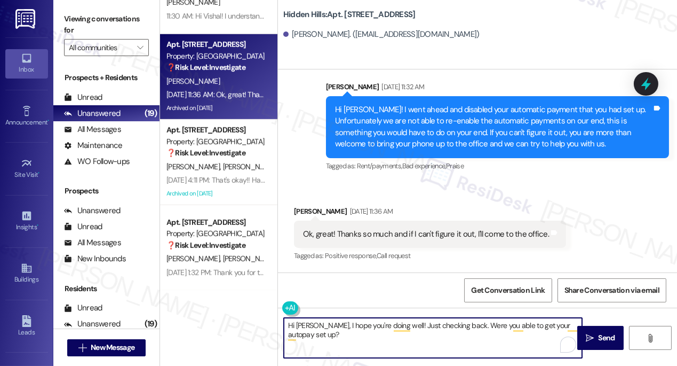
click at [456, 324] on textarea "Hi Jeannie, I hope you're doing well! Just checking back. Were you able to get …" at bounding box center [433, 338] width 298 height 40
click at [455, 335] on textarea "Hi Jeannie, I hope you're doing well! Just checking back in. Were you able to g…" at bounding box center [433, 338] width 298 height 40
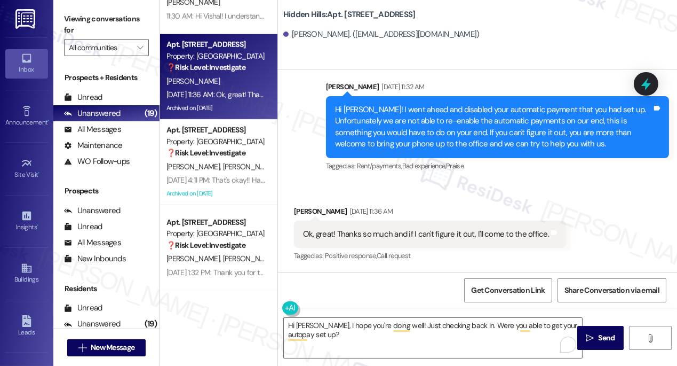
drag, startPoint x: 74, startPoint y: 19, endPoint x: 82, endPoint y: 22, distance: 8.6
click at [74, 19] on label "Viewing conversations for" at bounding box center [106, 25] width 85 height 28
click at [451, 324] on textarea "Hi Jeannie, I hope you're doing well! Just checking back in. Were you able to g…" at bounding box center [433, 338] width 298 height 40
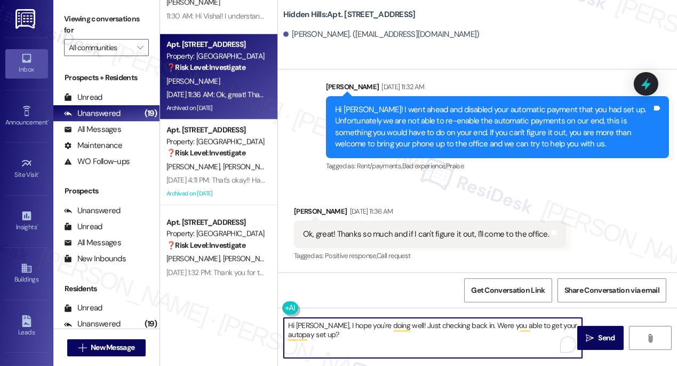
click at [451, 324] on textarea "Hi Jeannie, I hope you're doing well! Just checking back in. Were you able to g…" at bounding box center [433, 338] width 298 height 40
click at [374, 323] on textarea "Hi Jeannie, I hope you're doing well! Just checking in. Were you able to get yo…" at bounding box center [433, 338] width 298 height 40
type textarea "Hi Jeannie, I hope you're doing well! Just checking in. Were you able to get yo…"
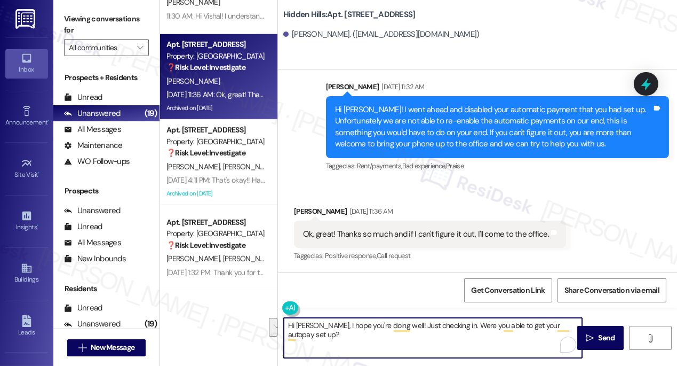
click at [591, 242] on div "Received via SMS Jeannie Retherford Aug 21, 2025 at 11:36 AM Ok, great! Thanks …" at bounding box center [477, 226] width 399 height 90
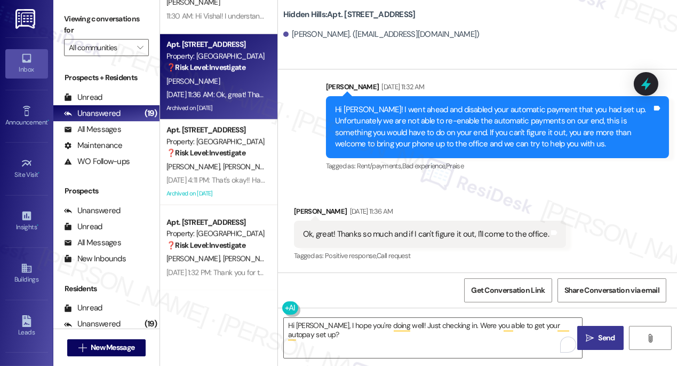
click at [590, 338] on icon "" at bounding box center [590, 338] width 8 height 9
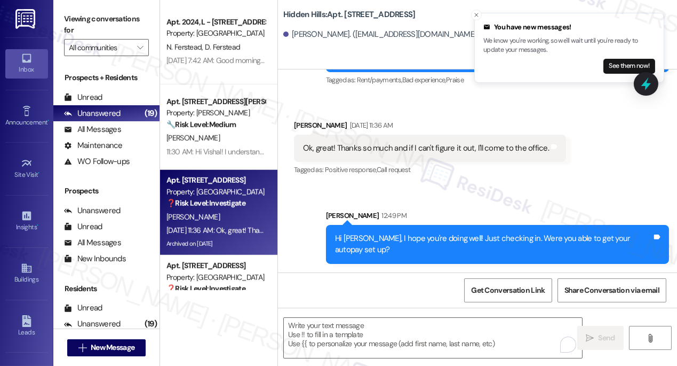
scroll to position [1224, 0]
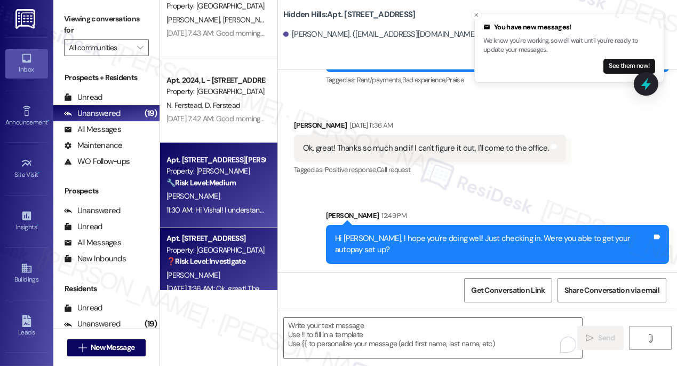
click at [222, 183] on strong "🔧 Risk Level: Medium" at bounding box center [201, 183] width 69 height 10
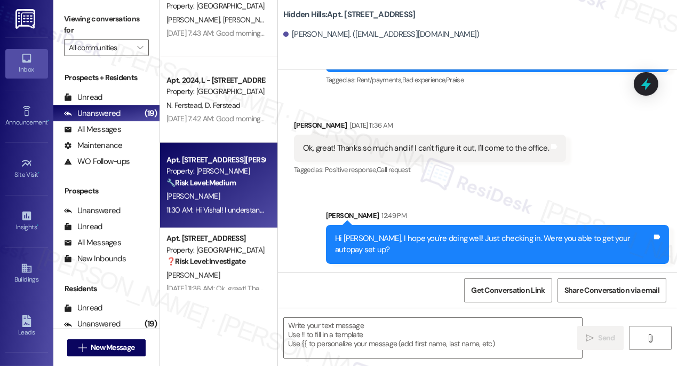
type textarea "Fetching suggested responses. Please feel free to read through the conversation…"
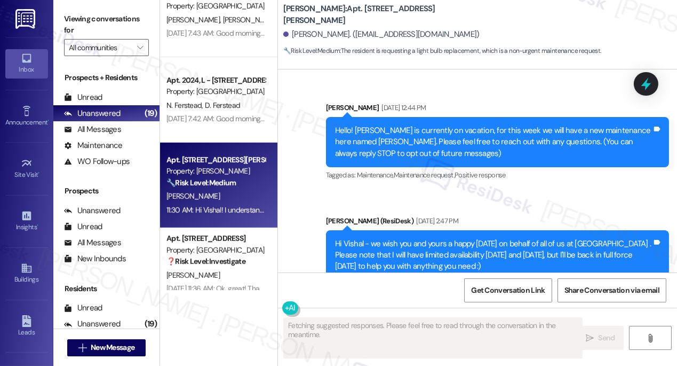
scroll to position [8092, 0]
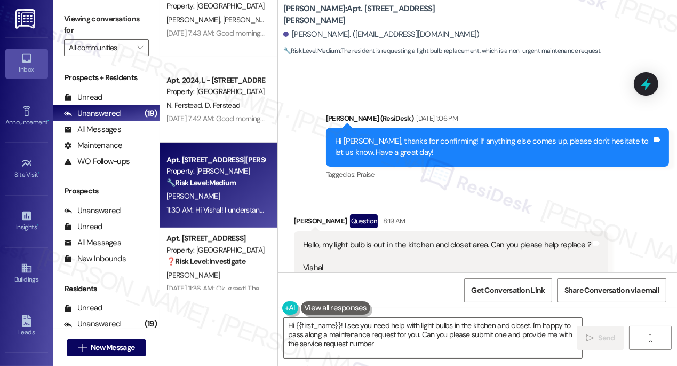
type textarea "Hi {{first_name}}! I see you need help with light bulbs in the kitchen and clos…"
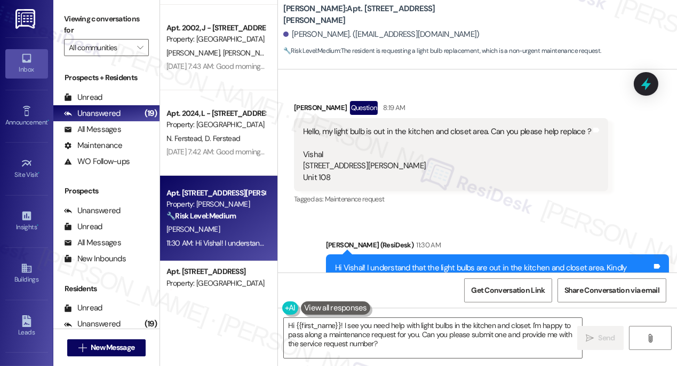
scroll to position [1175, 0]
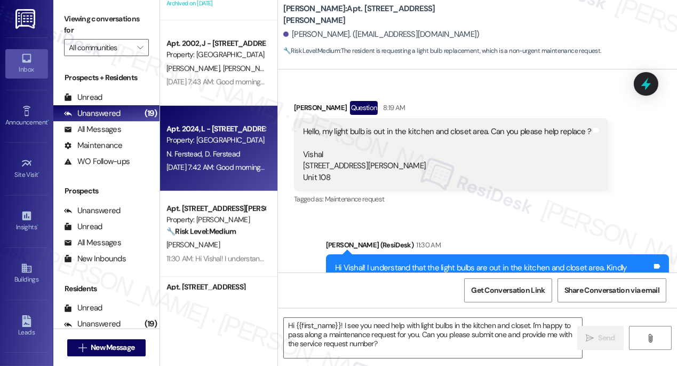
type textarea "Fetching suggested responses. Please feel free to read through the conversation…"
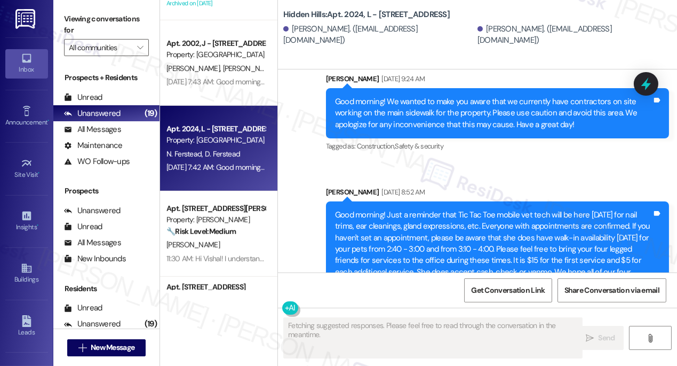
scroll to position [17796, 0]
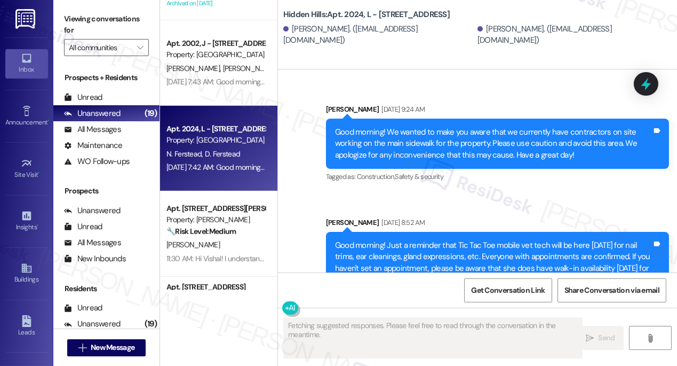
click at [422, 161] on div "Good morning! We wanted to make you aware that we currently have contractors on…" at bounding box center [493, 144] width 317 height 34
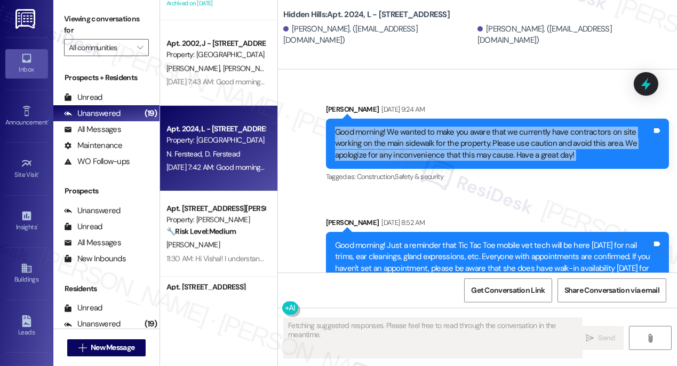
click at [422, 161] on div "Good morning! We wanted to make you aware that we currently have contractors on…" at bounding box center [493, 144] width 317 height 34
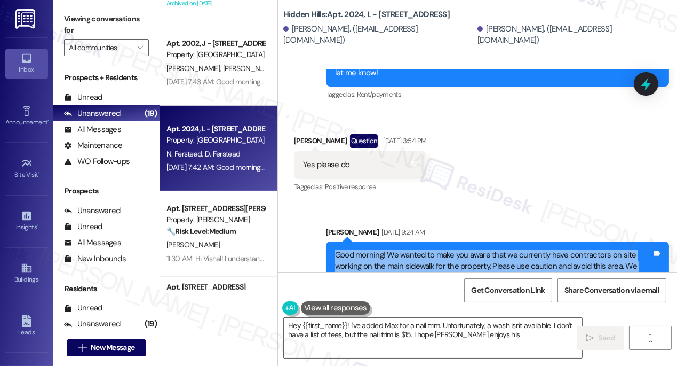
scroll to position [17650, 0]
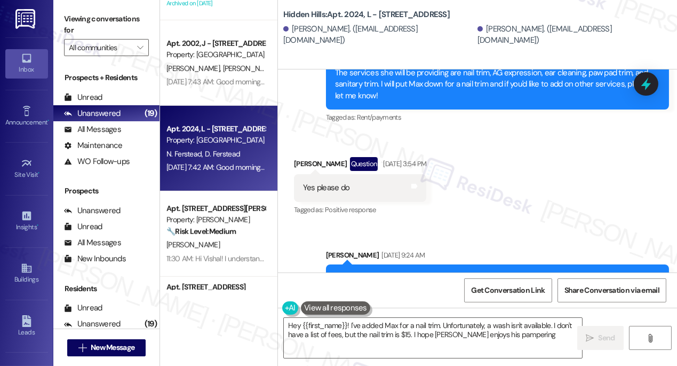
type textarea "Hey {{first_name}}! I've added Max for a nail trim. Unfortunately, a wash isn't…"
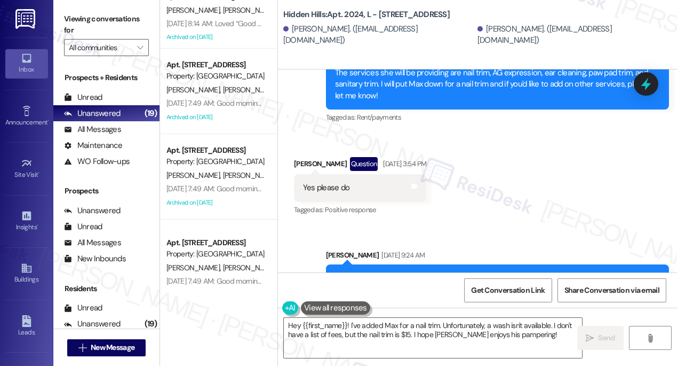
scroll to position [302, 0]
